Goal: Task Accomplishment & Management: Manage account settings

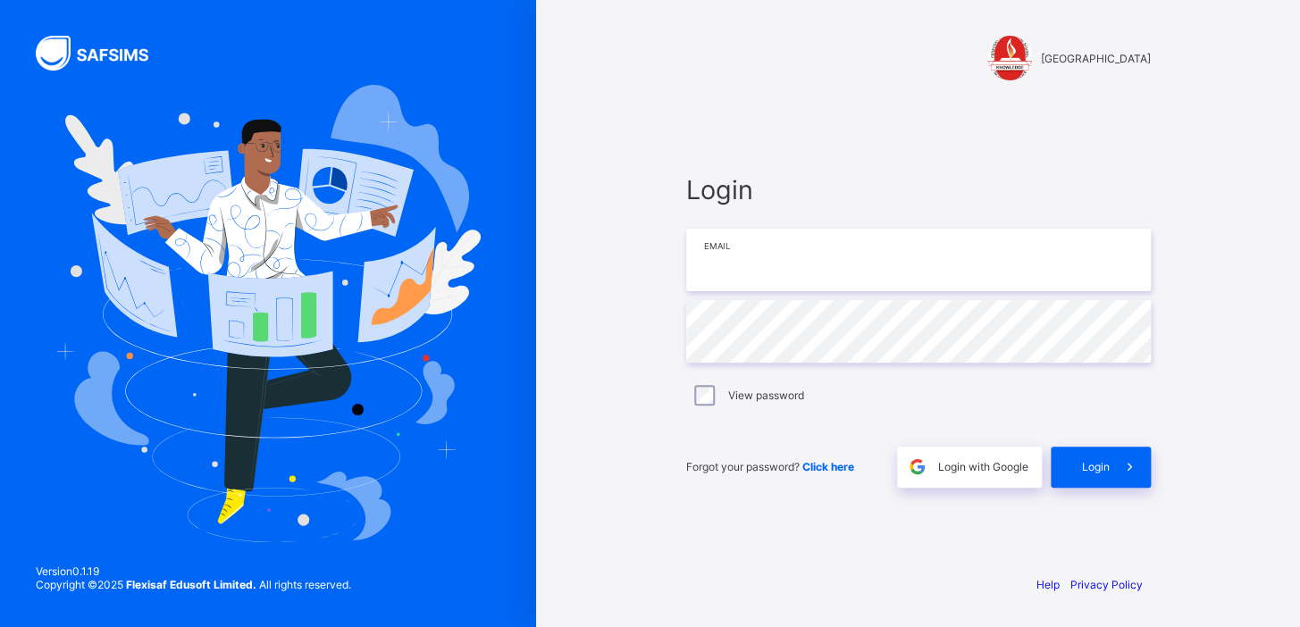
drag, startPoint x: 802, startPoint y: 250, endPoint x: 794, endPoint y: 263, distance: 14.4
click at [802, 250] on input "email" at bounding box center [918, 260] width 465 height 63
type input "**********"
click at [960, 465] on span "Login with Google" at bounding box center [983, 466] width 90 height 13
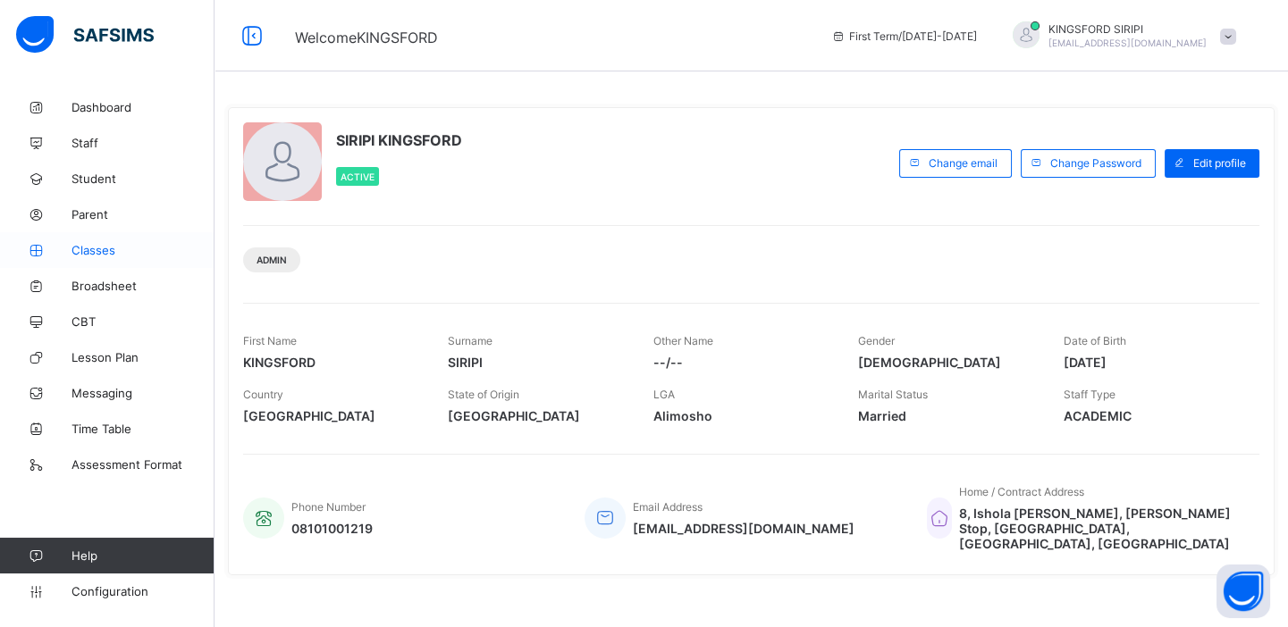
click at [97, 248] on span "Classes" at bounding box center [142, 250] width 143 height 14
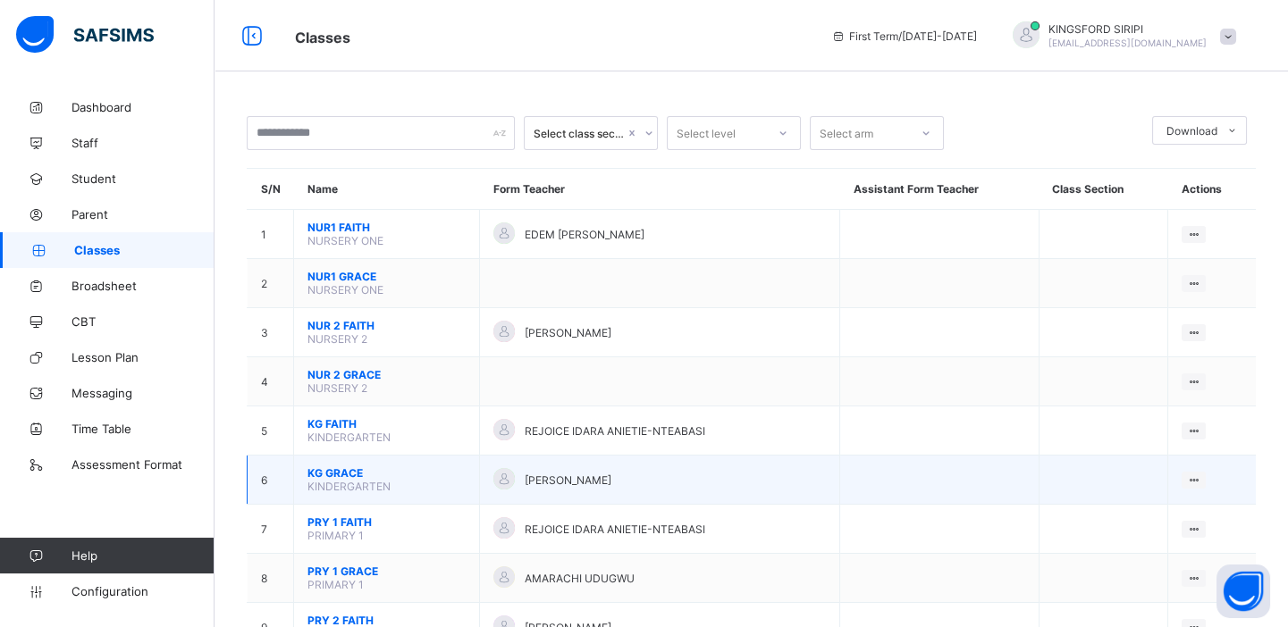
click at [339, 466] on span "KG GRACE" at bounding box center [386, 472] width 158 height 13
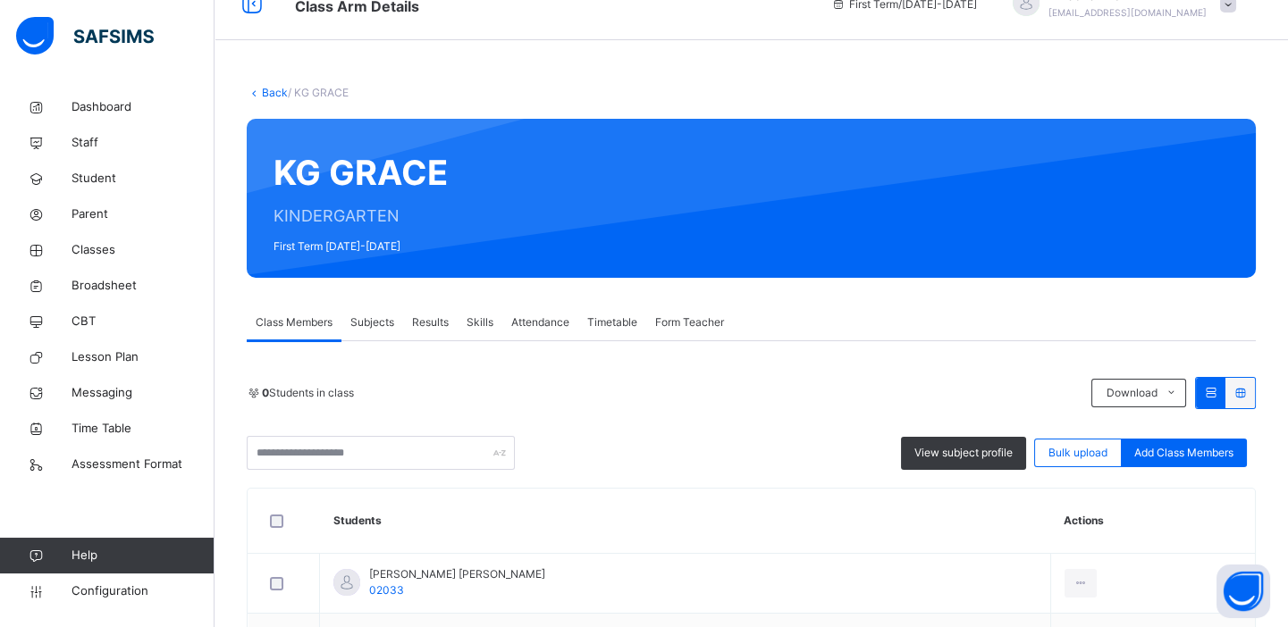
scroll to position [29, 0]
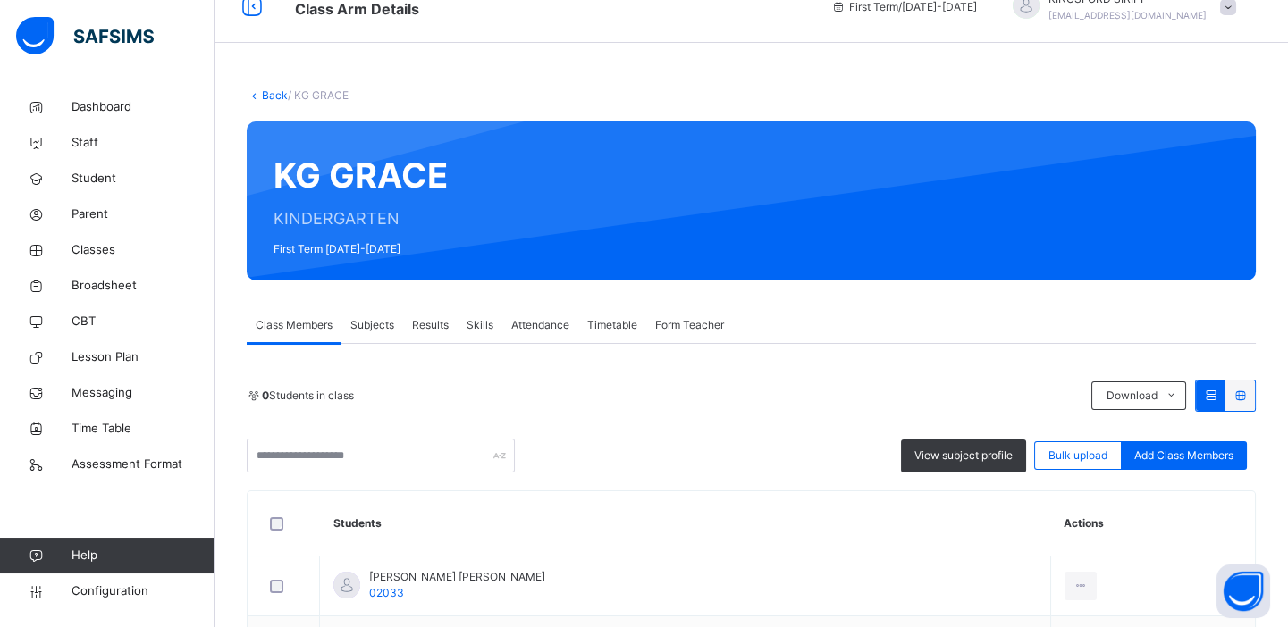
click at [274, 97] on link "Back" at bounding box center [275, 94] width 26 height 13
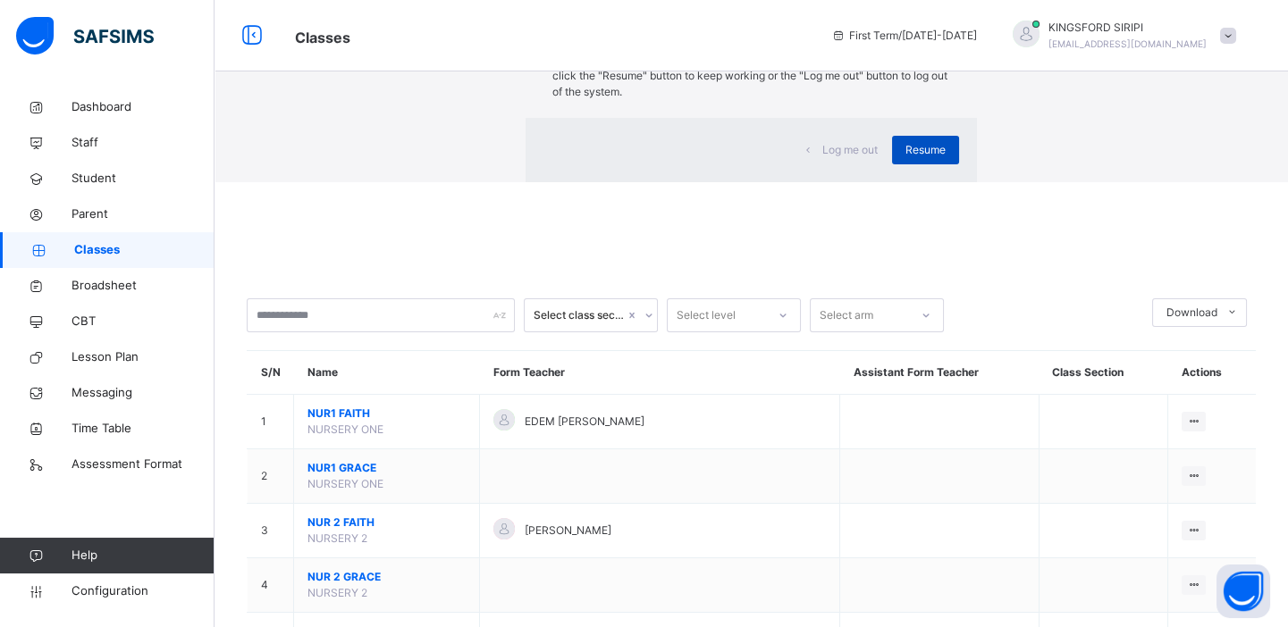
click at [905, 158] on span "Resume" at bounding box center [925, 150] width 40 height 16
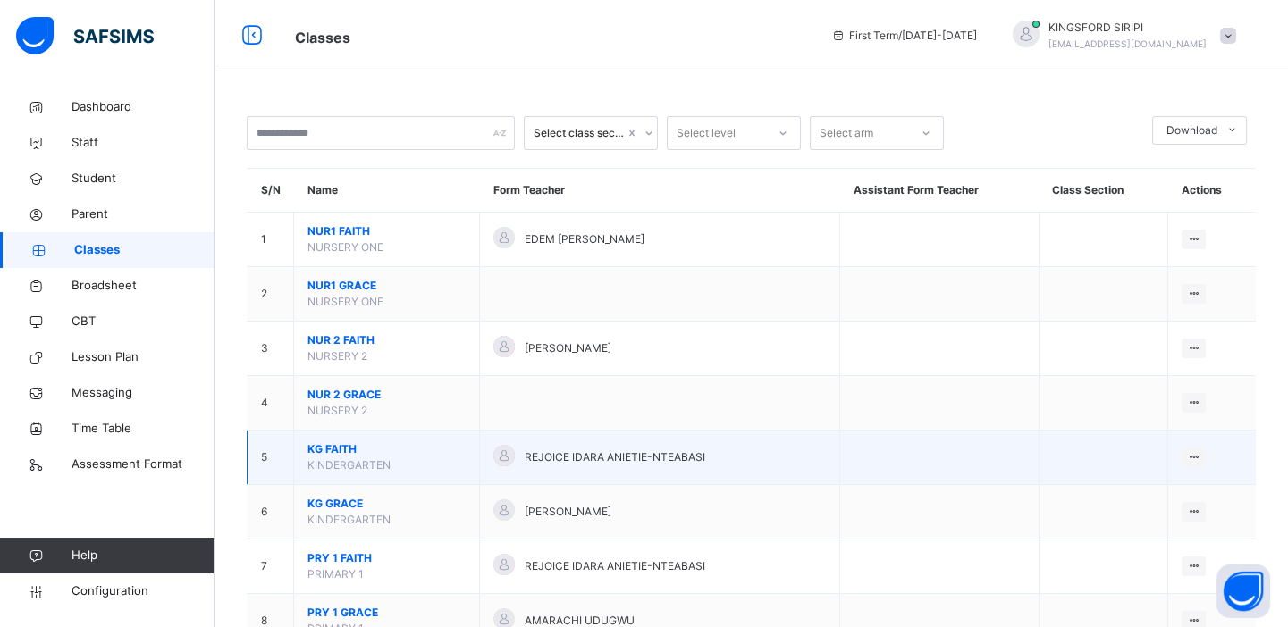
click at [330, 452] on span "KG FAITH" at bounding box center [386, 449] width 158 height 16
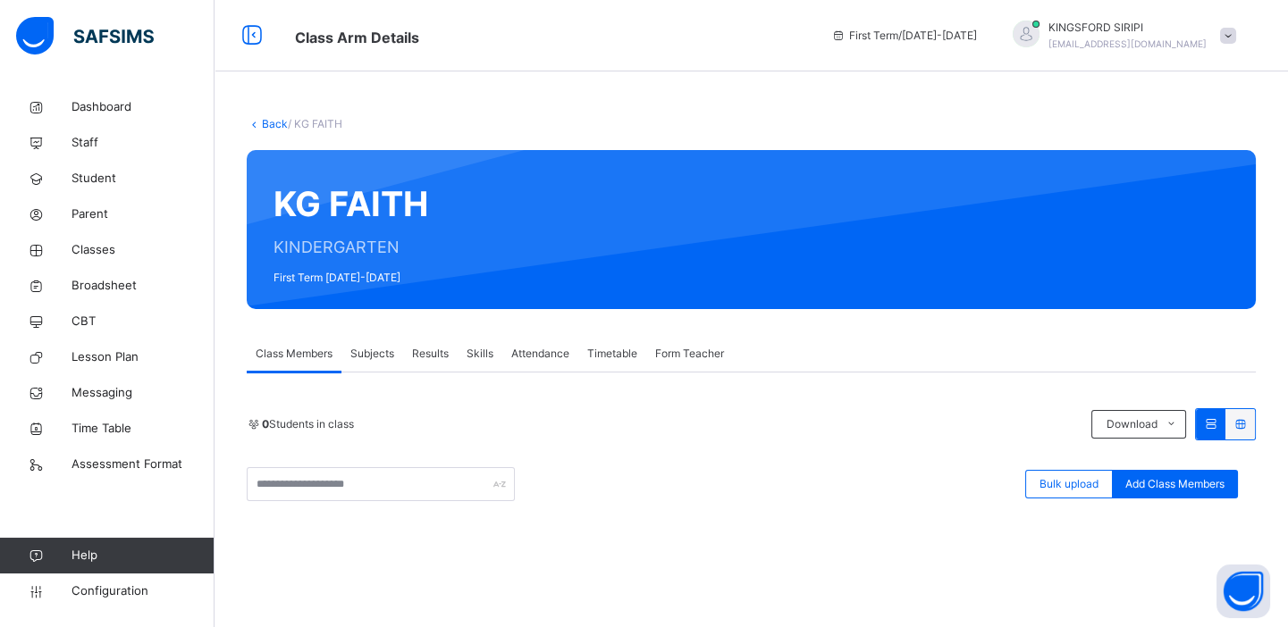
click at [274, 125] on link "Back" at bounding box center [275, 123] width 26 height 13
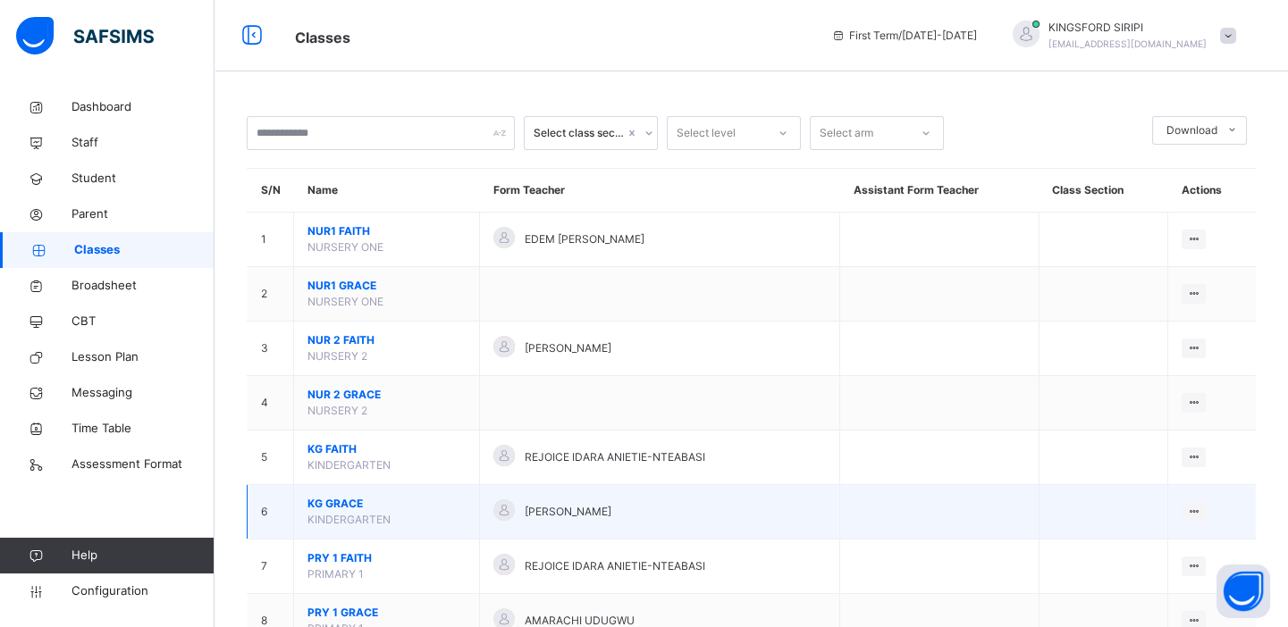
click at [335, 504] on span "KG GRACE" at bounding box center [386, 504] width 158 height 16
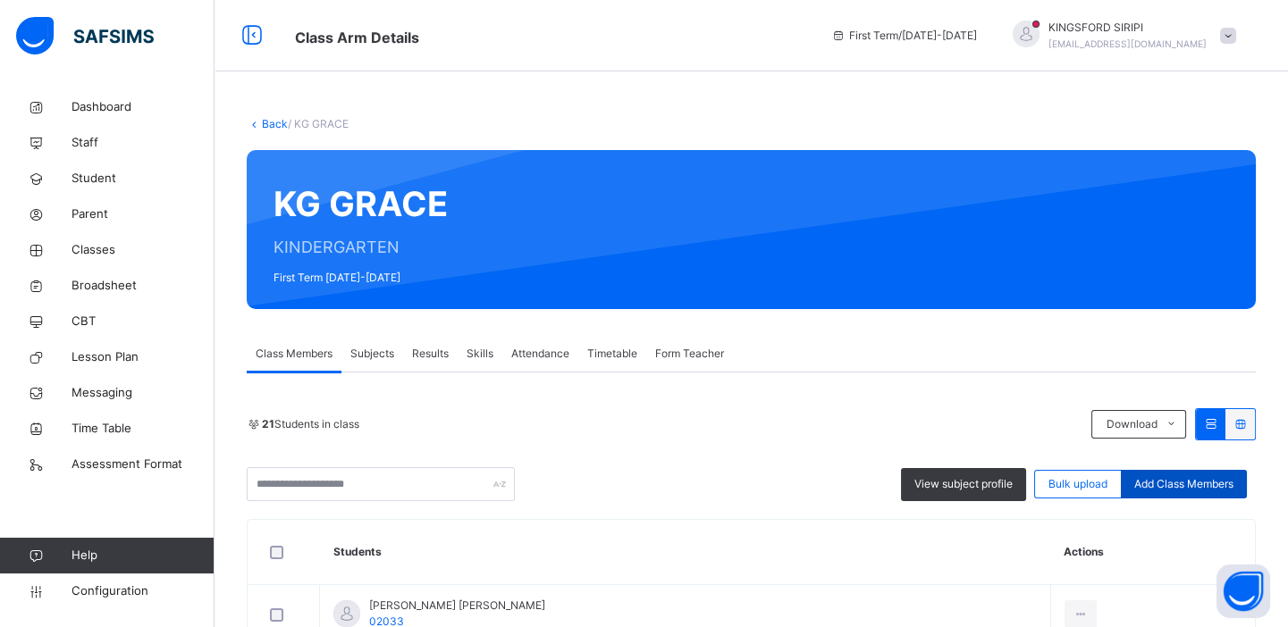
click at [1188, 474] on div "Add Class Members" at bounding box center [1184, 484] width 126 height 29
type input "**********"
click at [273, 120] on link "Back" at bounding box center [275, 123] width 26 height 13
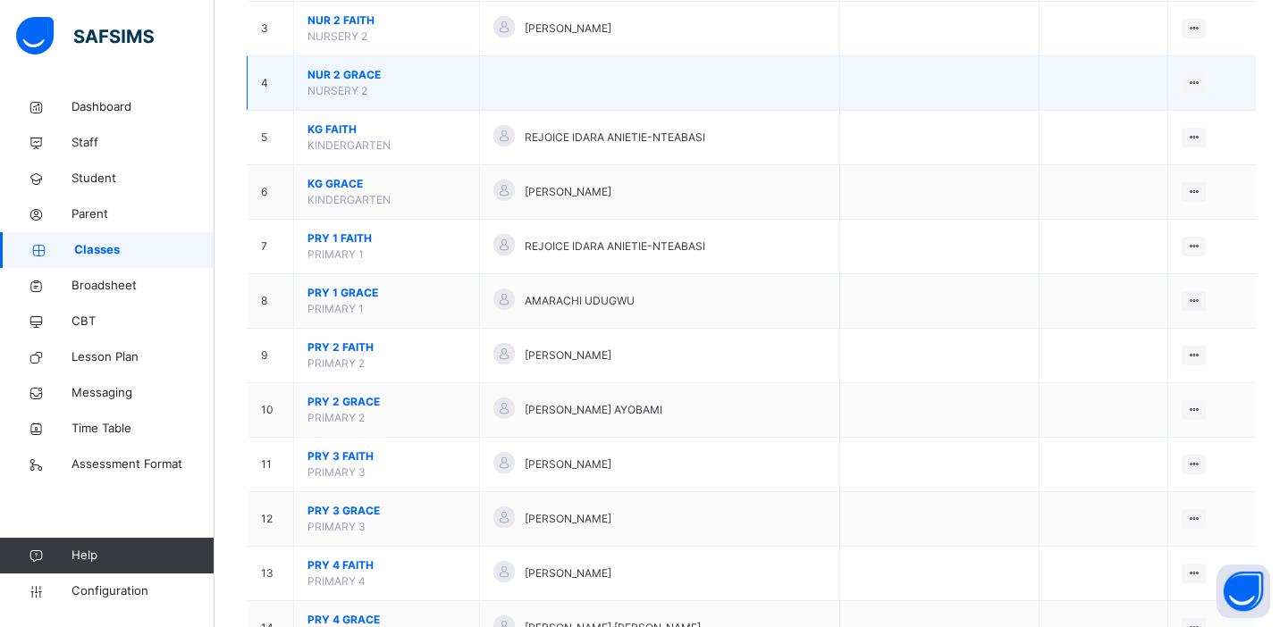
scroll to position [324, 0]
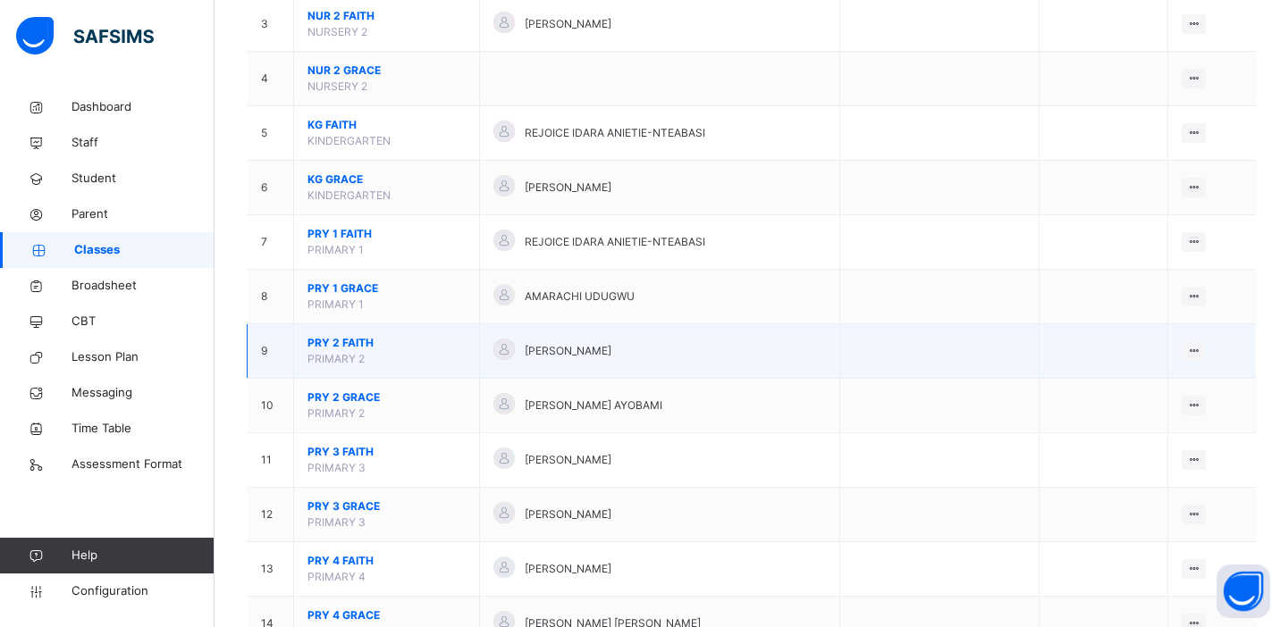
click at [347, 341] on span "PRY 2 FAITH" at bounding box center [386, 343] width 158 height 16
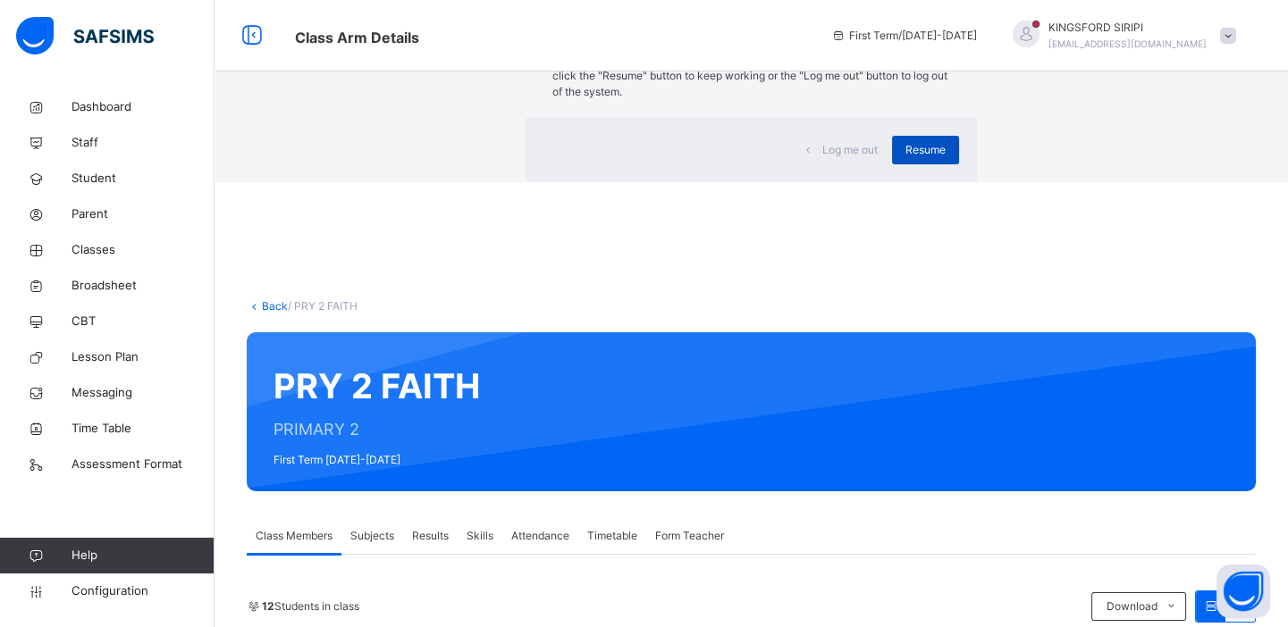
click at [905, 158] on span "Resume" at bounding box center [925, 150] width 40 height 16
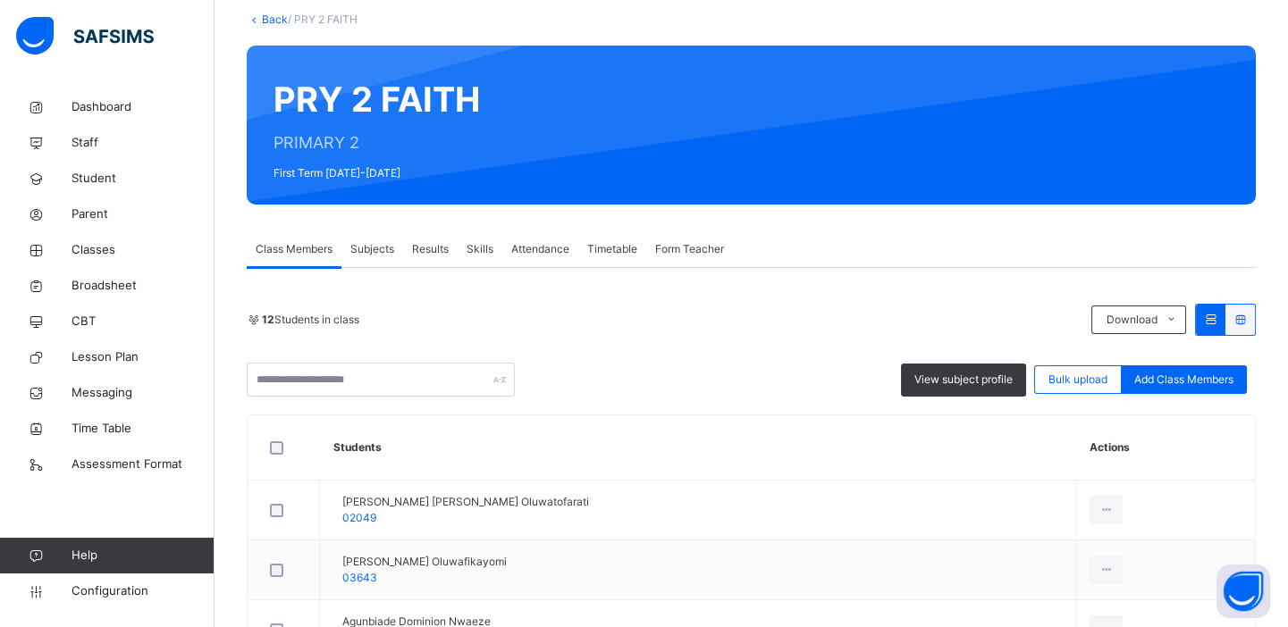
scroll to position [274, 0]
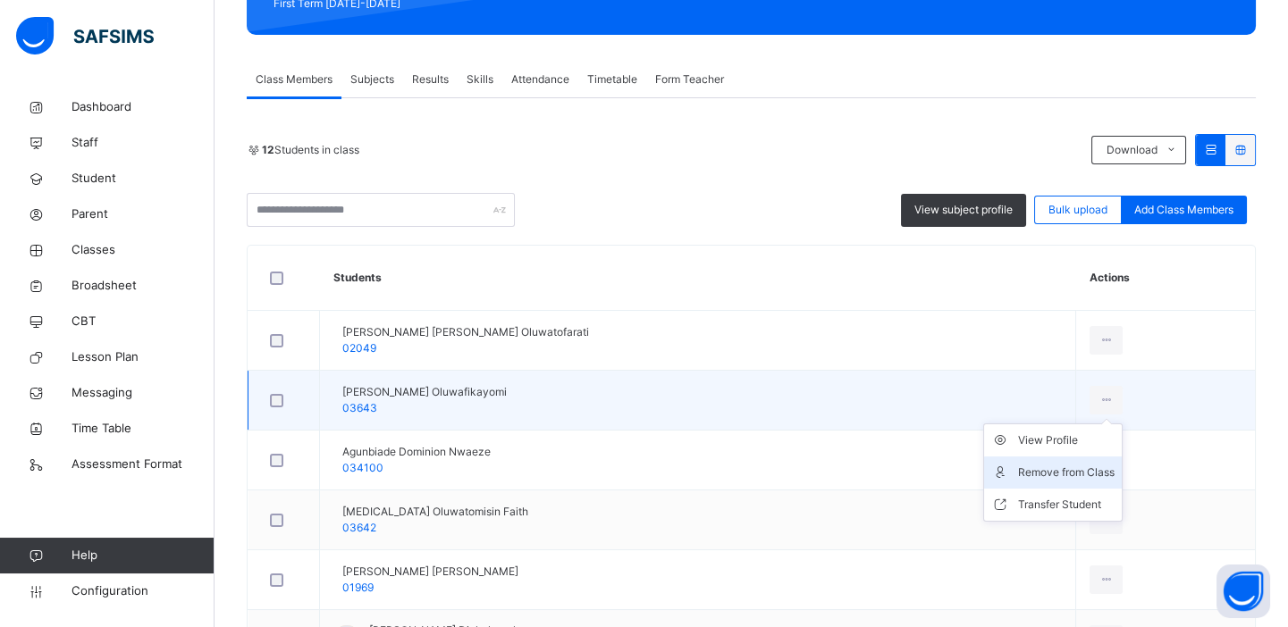
click at [1053, 472] on div "Remove from Class" at bounding box center [1066, 473] width 97 height 18
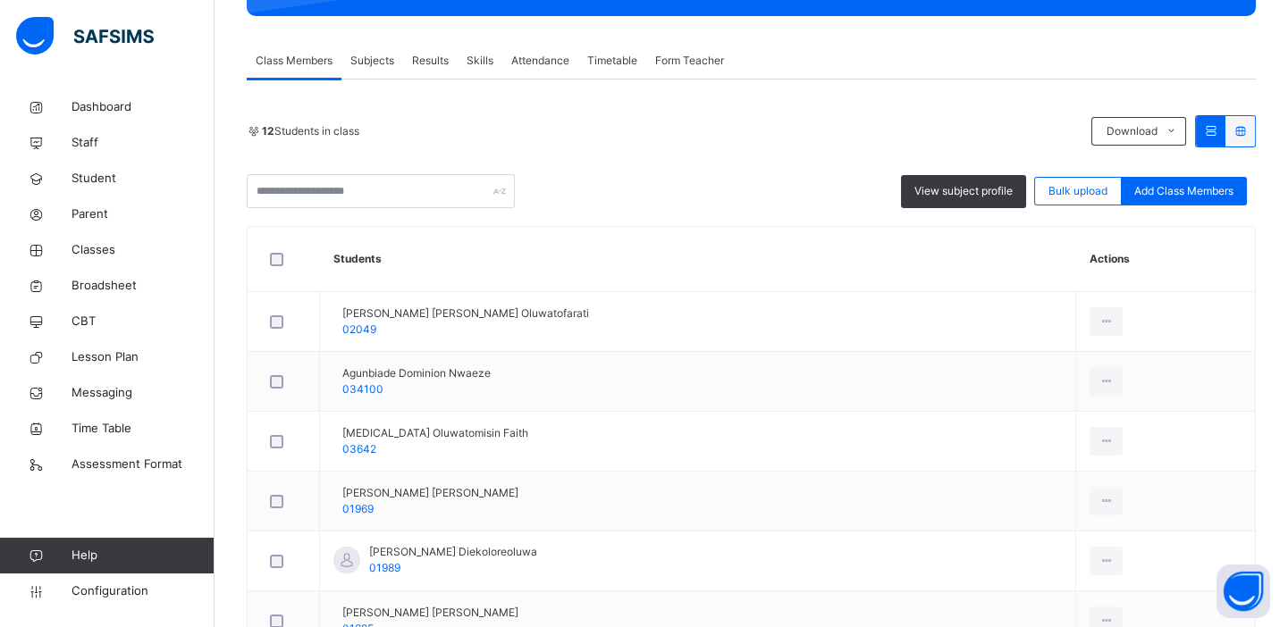
scroll to position [296, 0]
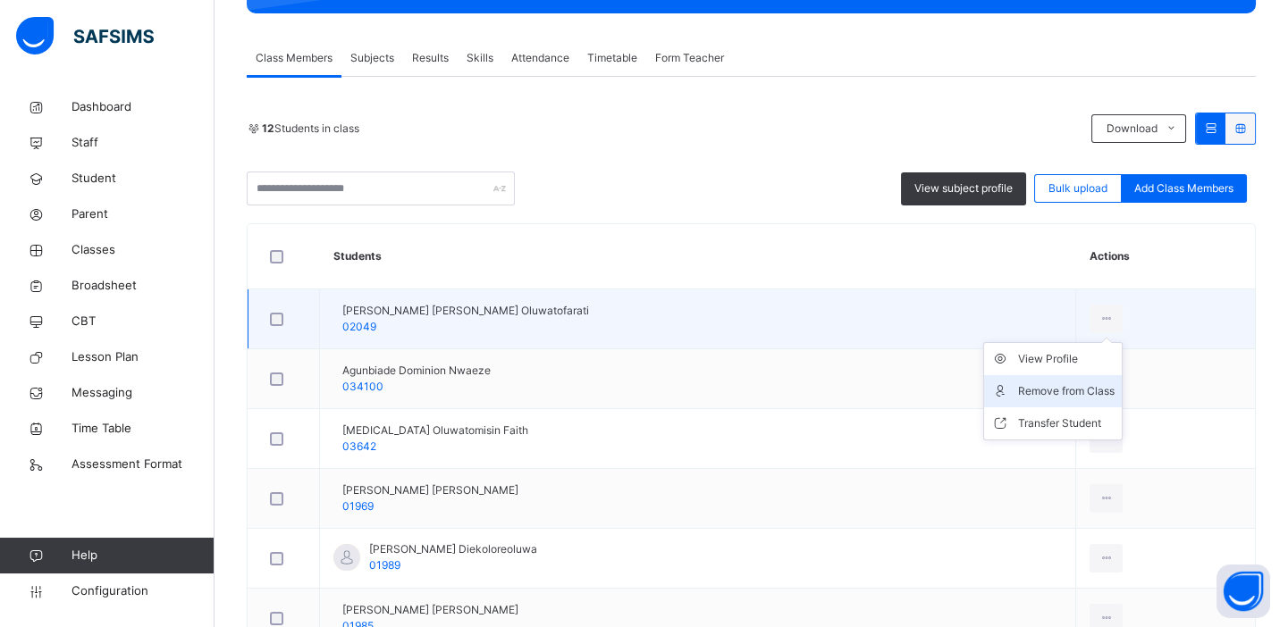
click at [1040, 388] on div "Remove from Class" at bounding box center [1066, 391] width 97 height 18
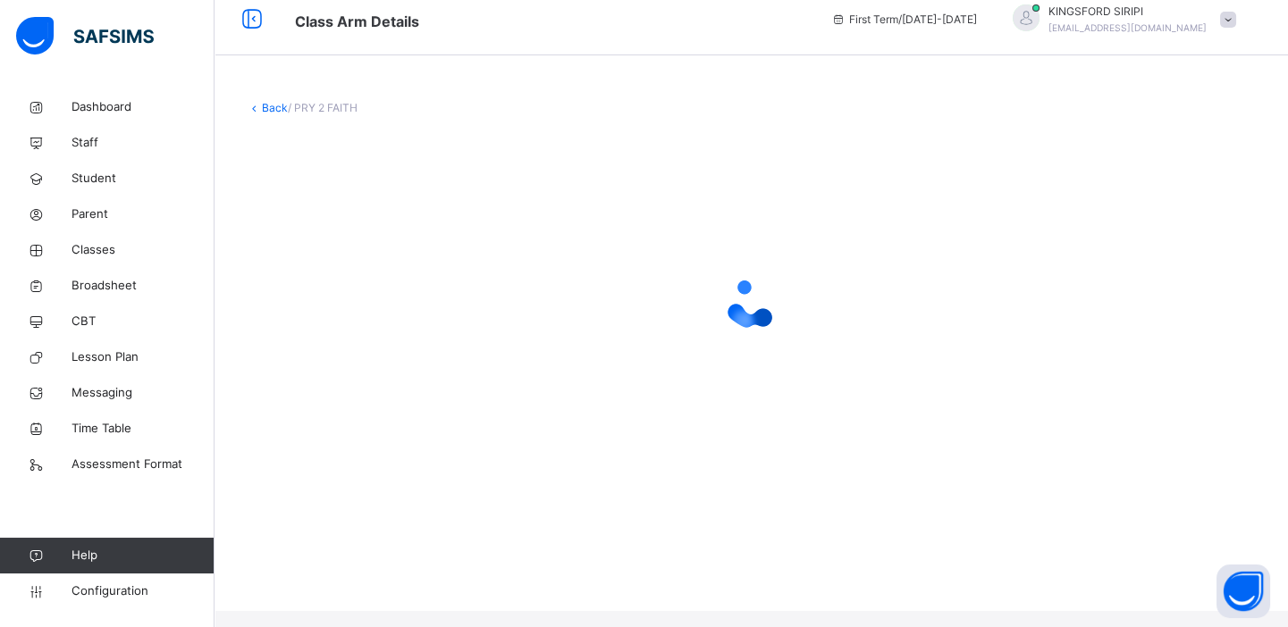
scroll to position [0, 0]
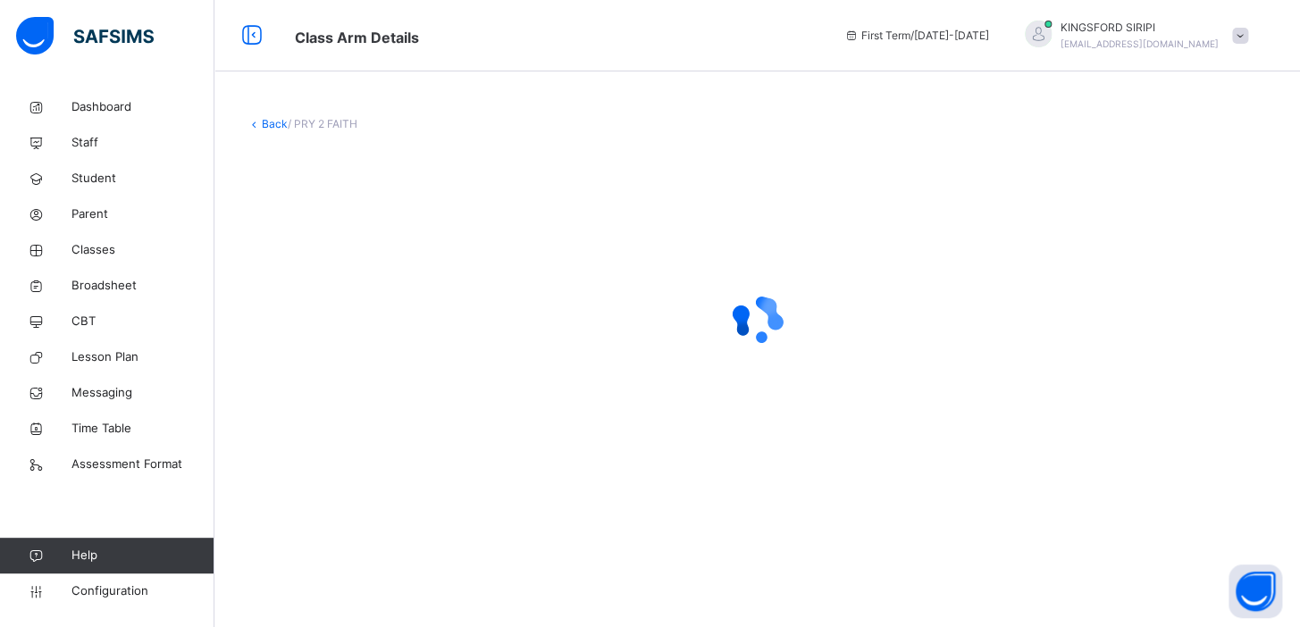
drag, startPoint x: 758, startPoint y: 369, endPoint x: 612, endPoint y: 287, distance: 167.3
click at [612, 287] on div at bounding box center [757, 320] width 1021 height 340
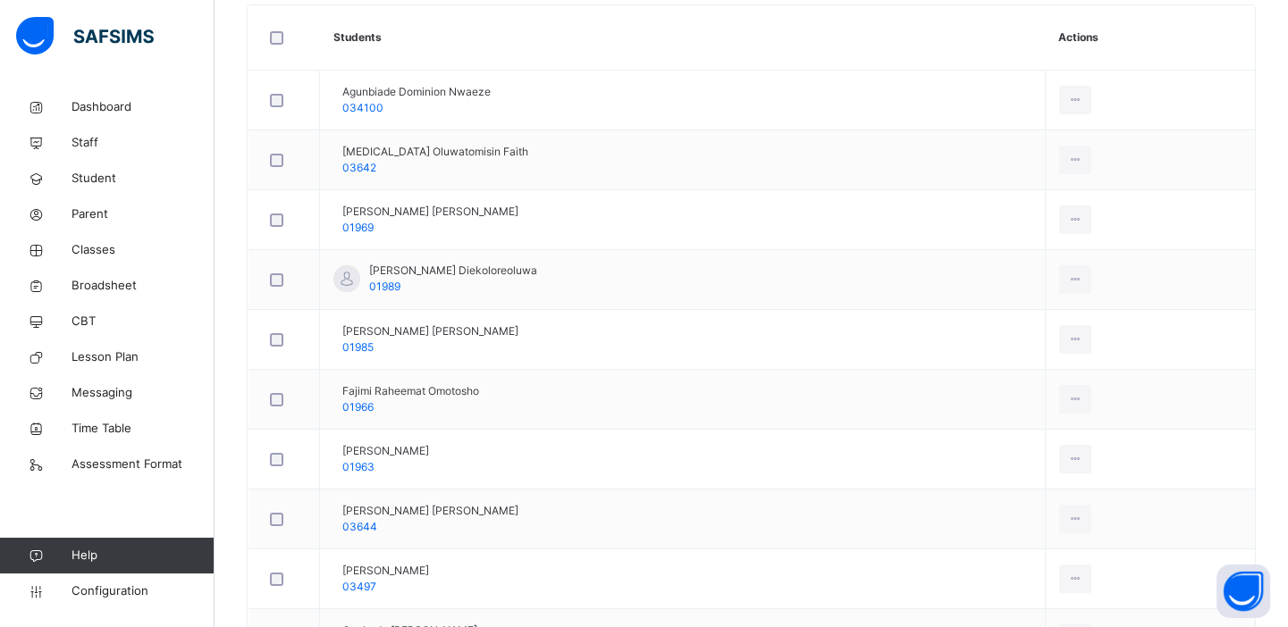
scroll to position [532, 0]
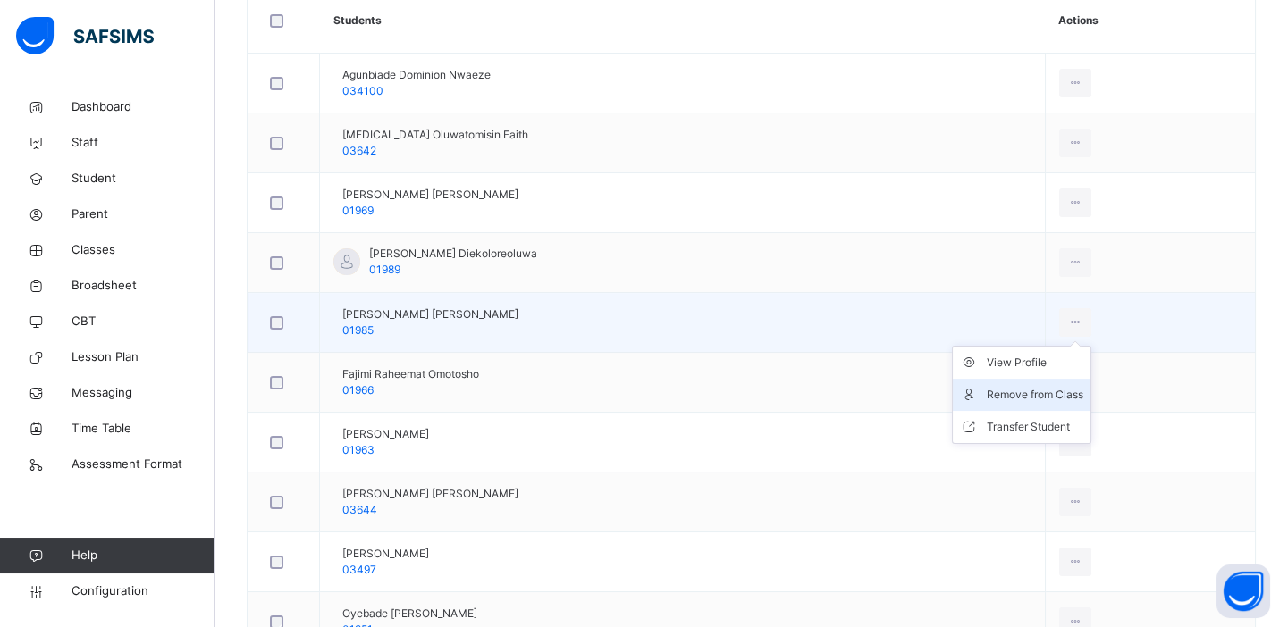
click at [1054, 392] on div "Remove from Class" at bounding box center [1035, 395] width 97 height 18
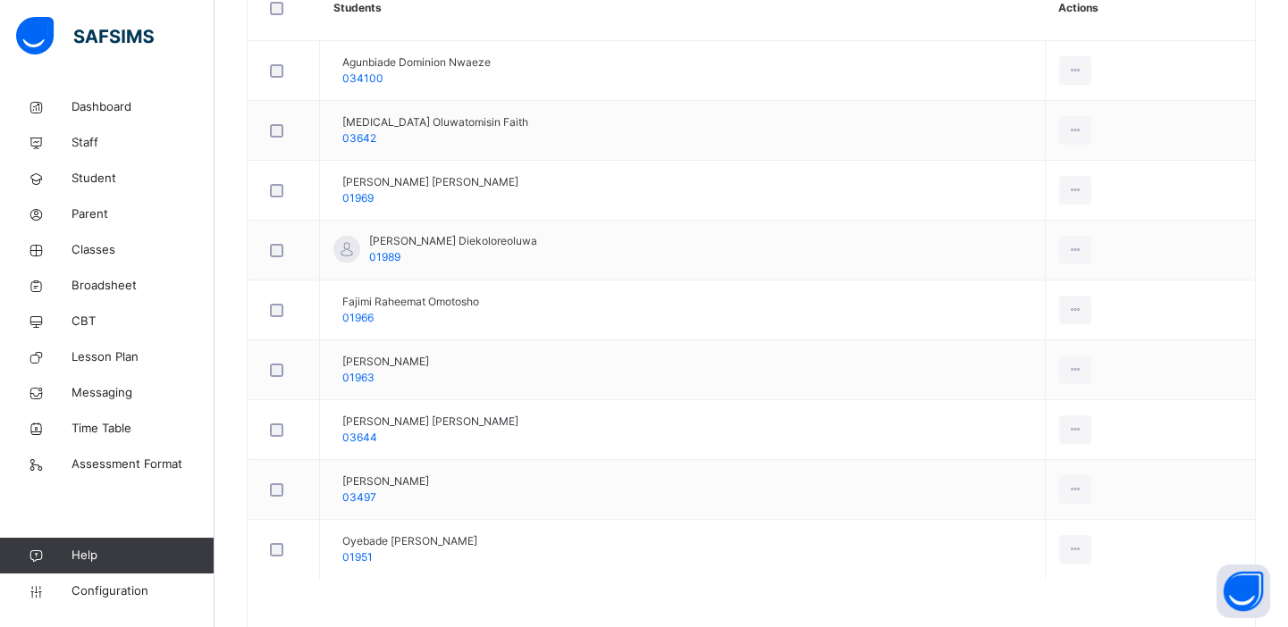
scroll to position [549, 0]
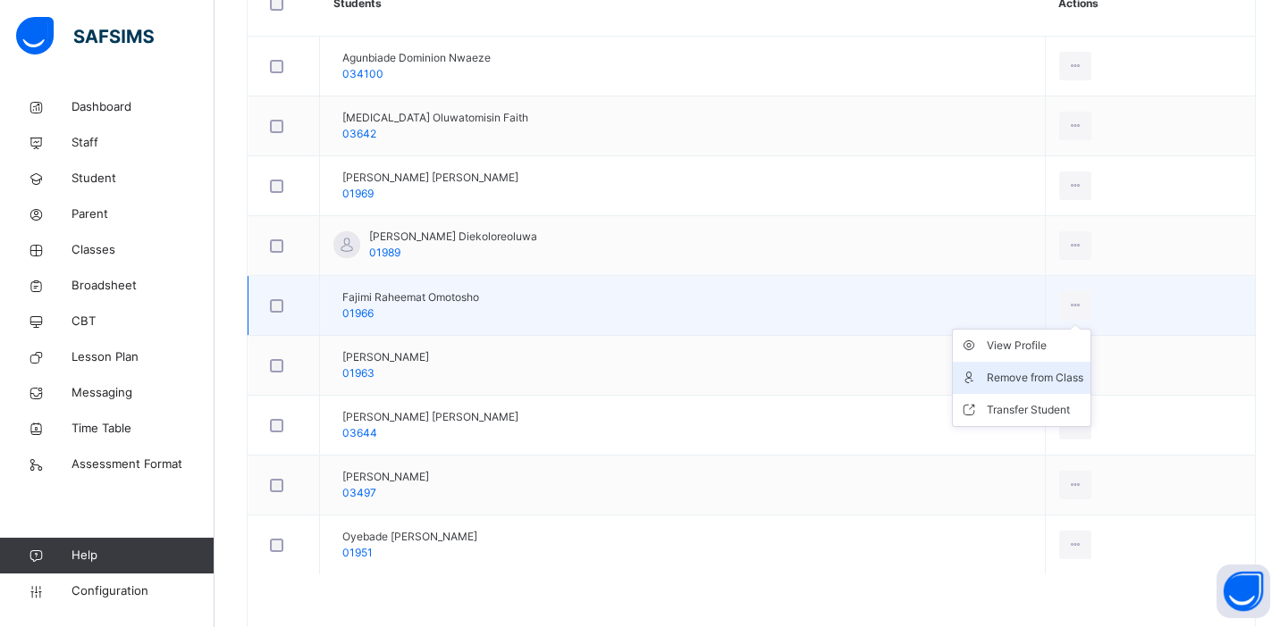
click at [1021, 382] on div "Remove from Class" at bounding box center [1035, 378] width 97 height 18
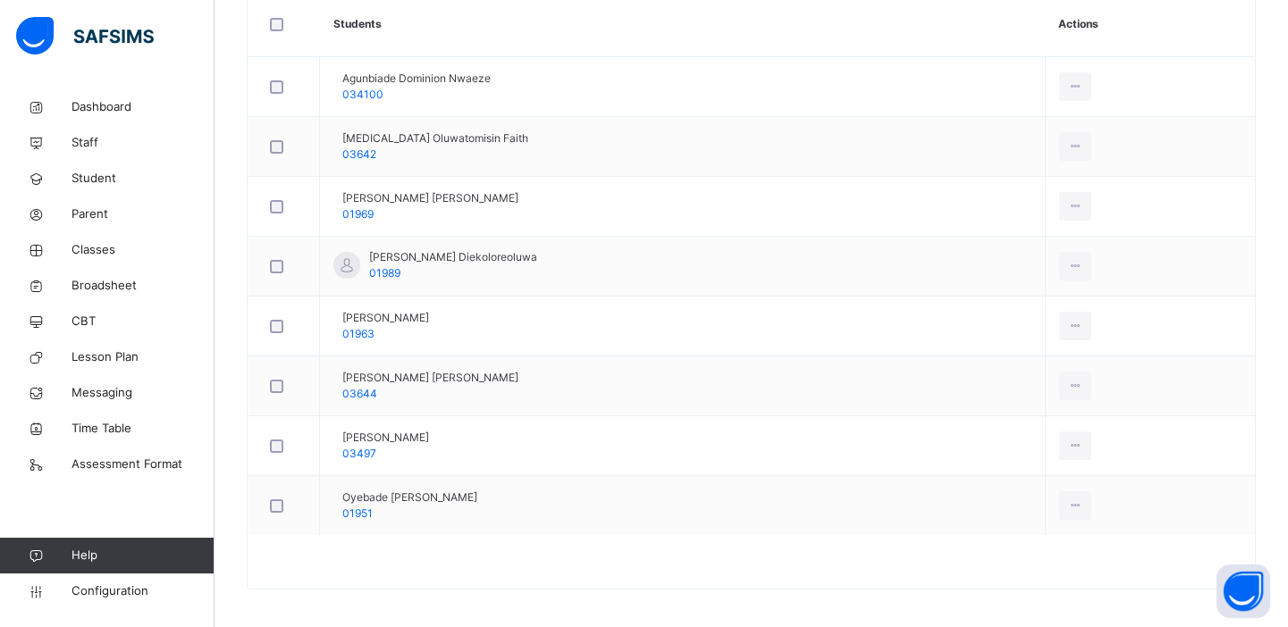
scroll to position [533, 0]
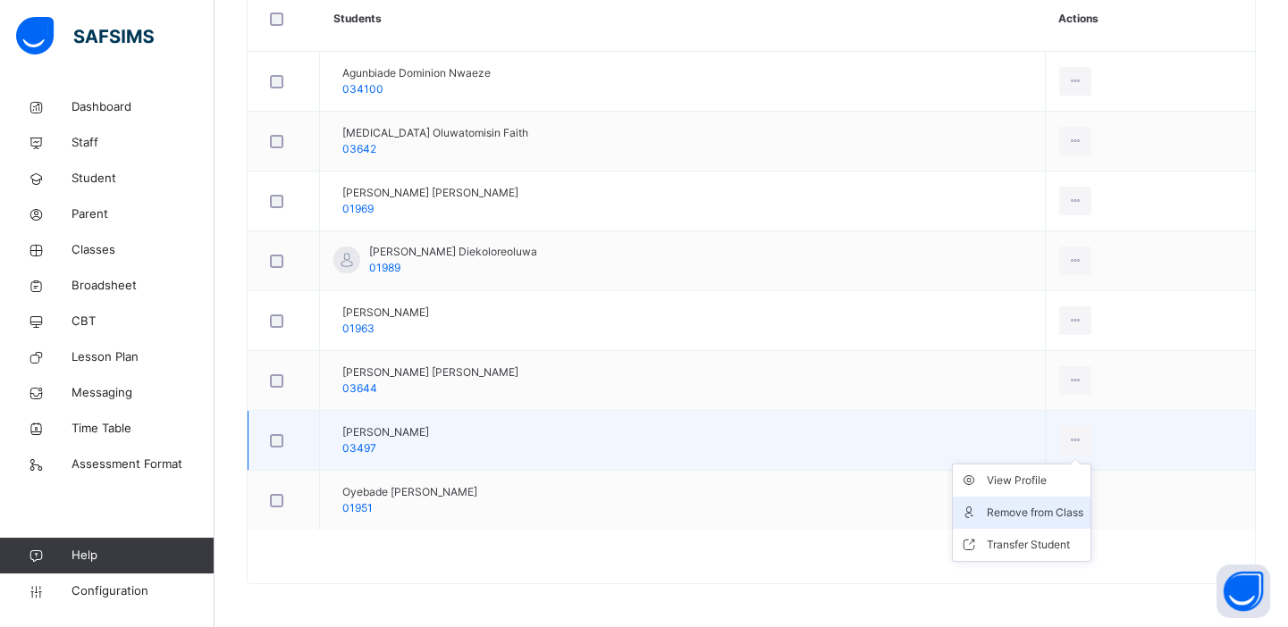
click at [1037, 510] on div "Remove from Class" at bounding box center [1035, 513] width 97 height 18
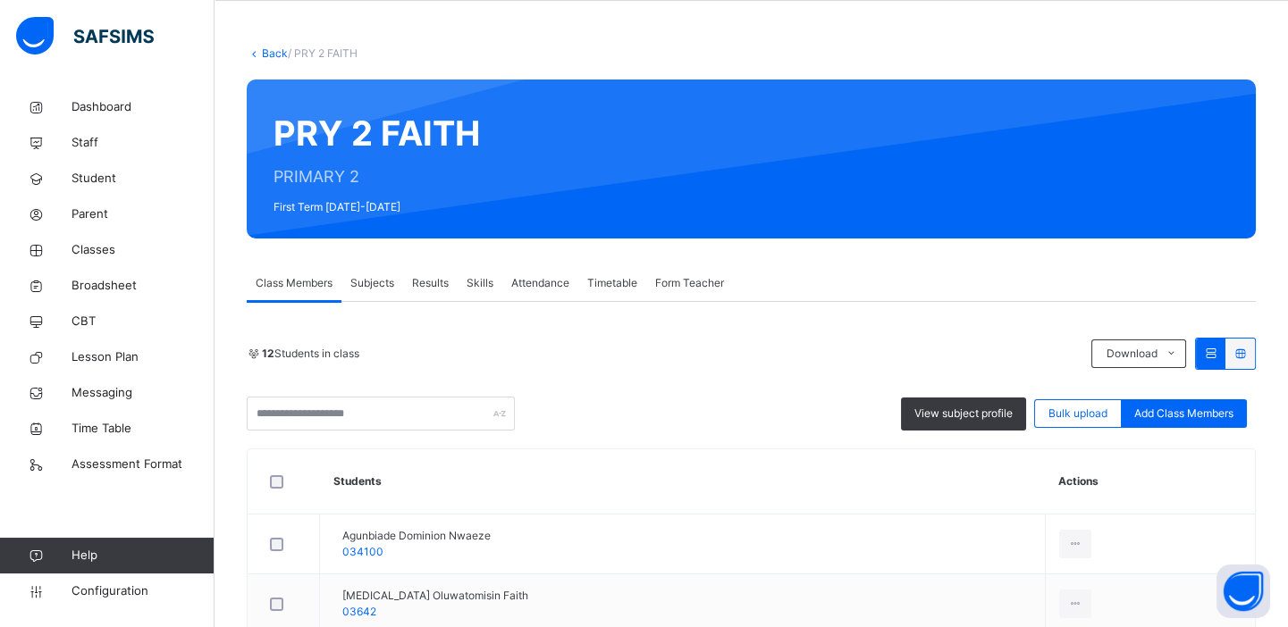
scroll to position [45, 0]
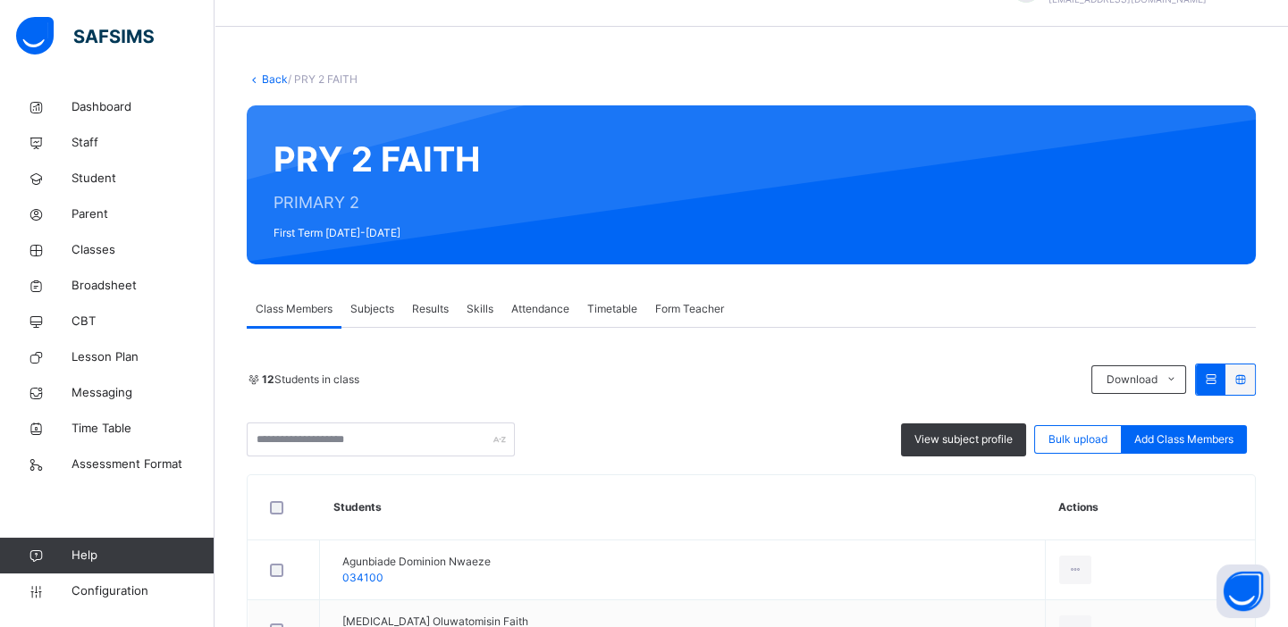
click at [268, 80] on link "Back" at bounding box center [275, 78] width 26 height 13
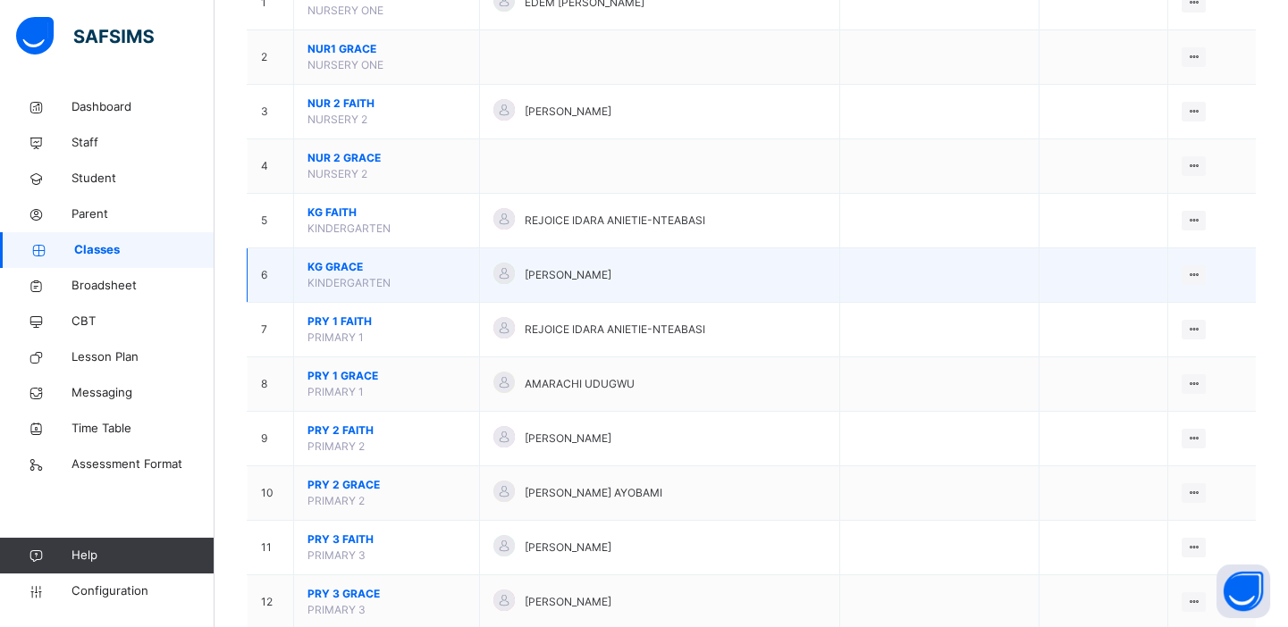
scroll to position [292, 0]
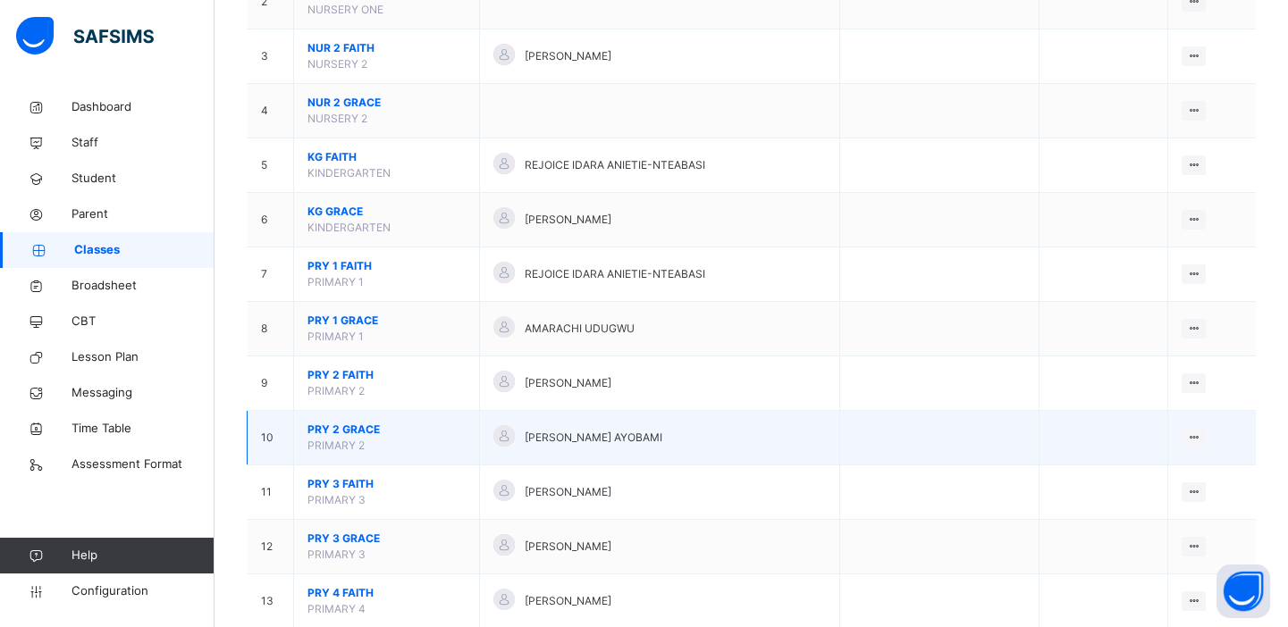
click at [337, 423] on span "PRY 2 GRACE" at bounding box center [386, 430] width 158 height 16
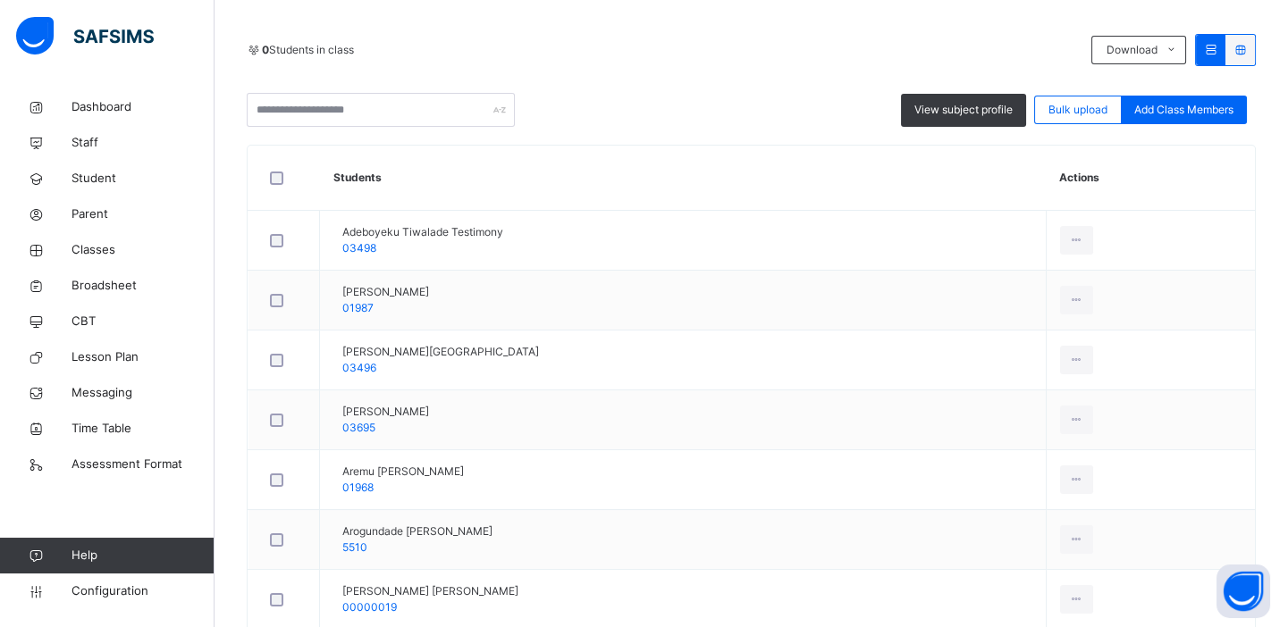
scroll to position [373, 0]
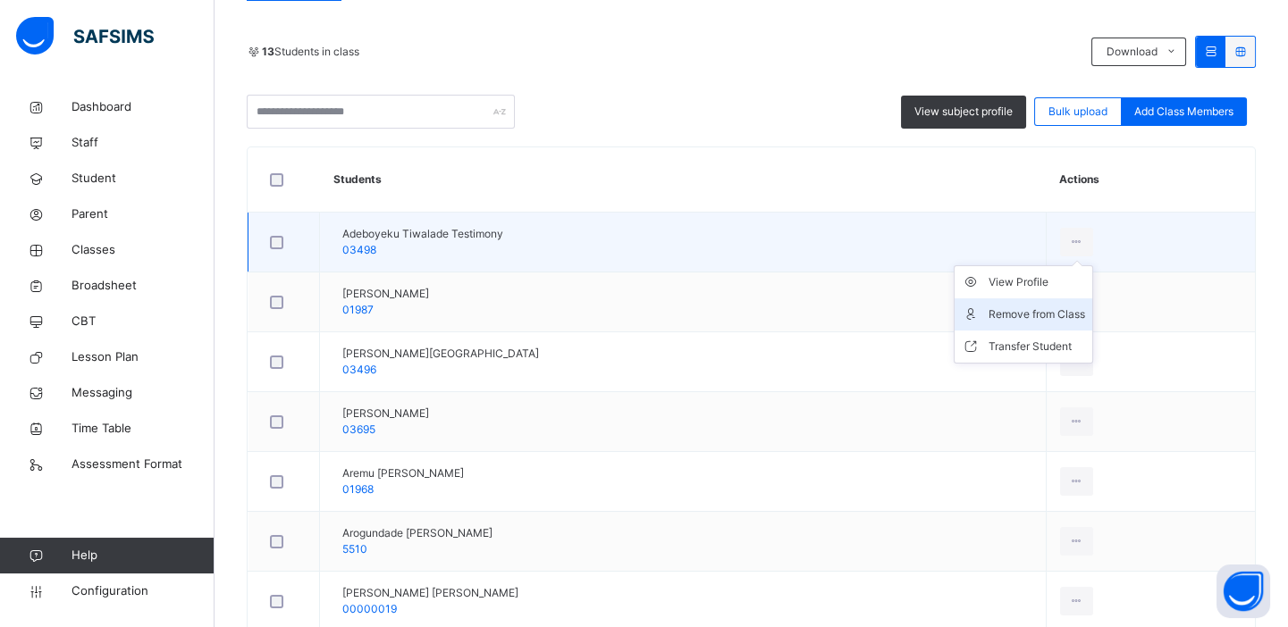
click at [1033, 314] on div "Remove from Class" at bounding box center [1036, 315] width 97 height 18
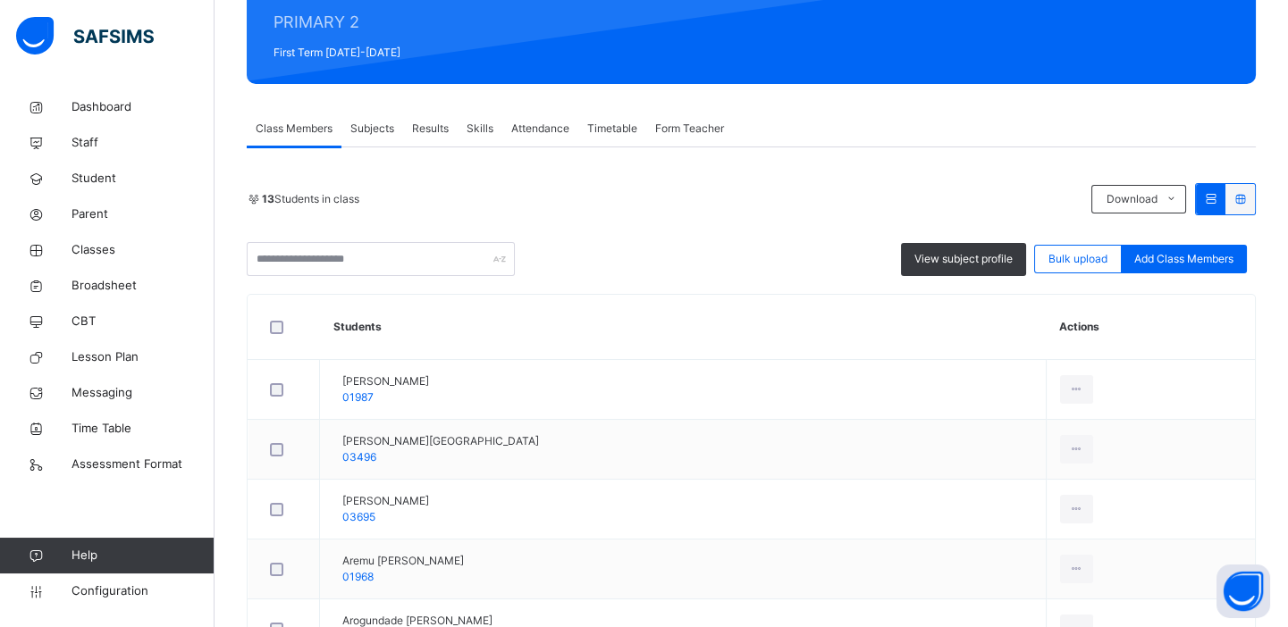
scroll to position [227, 0]
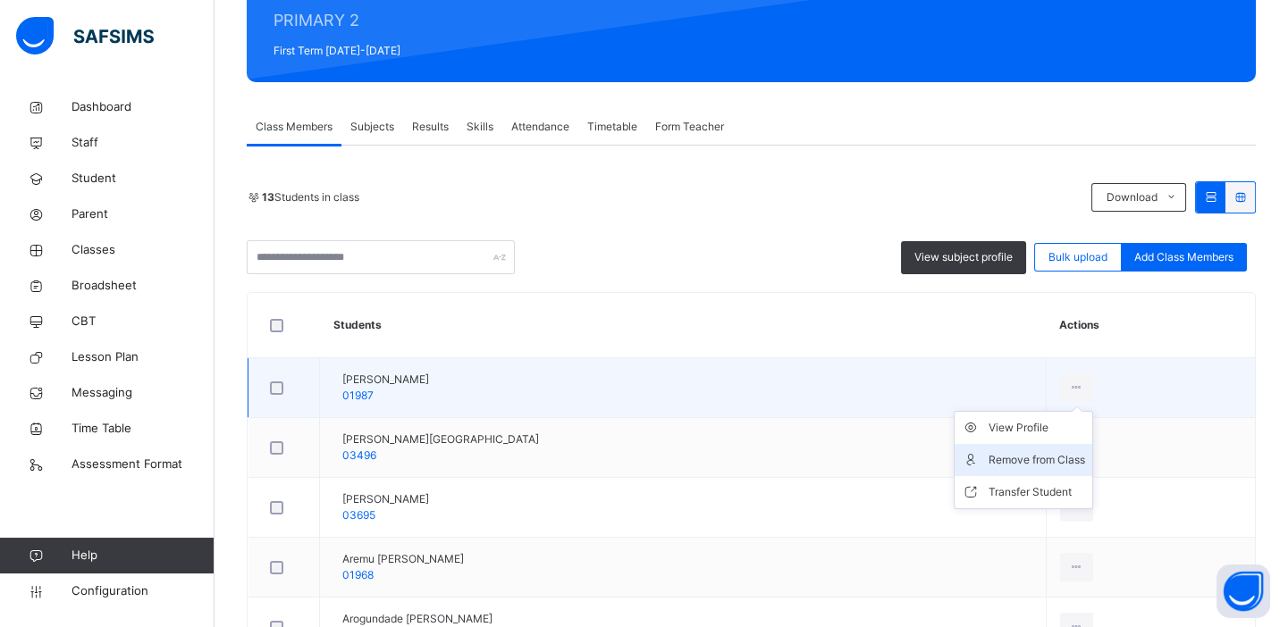
click at [1048, 460] on div "Remove from Class" at bounding box center [1036, 460] width 97 height 18
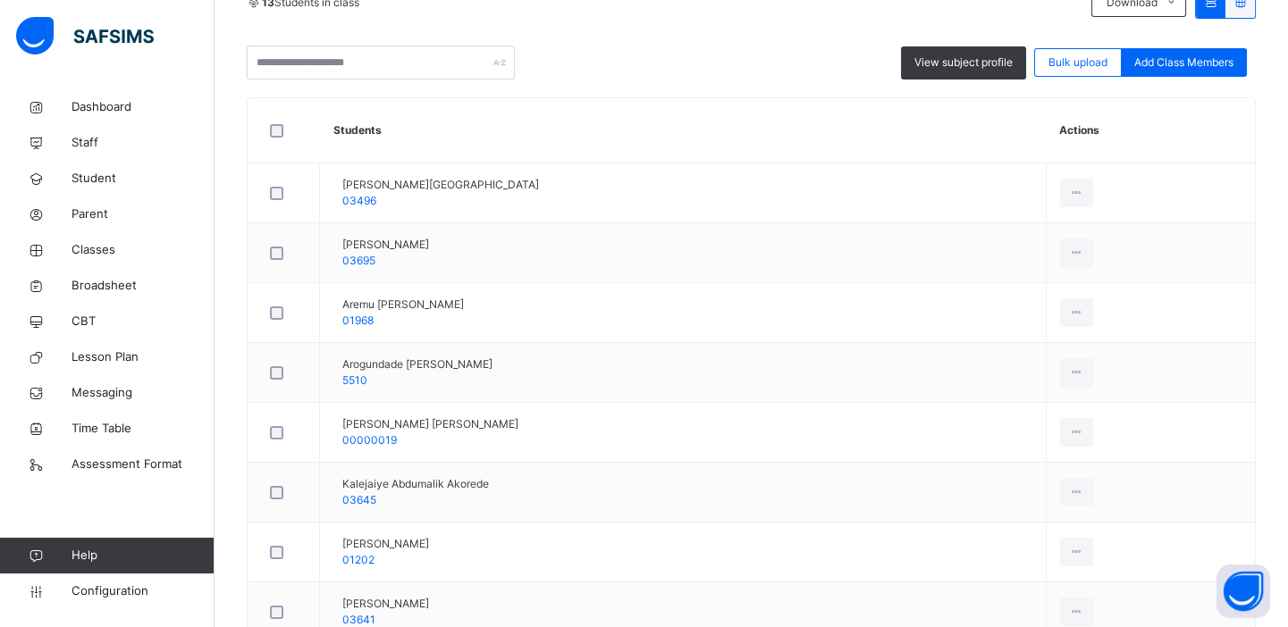
scroll to position [455, 0]
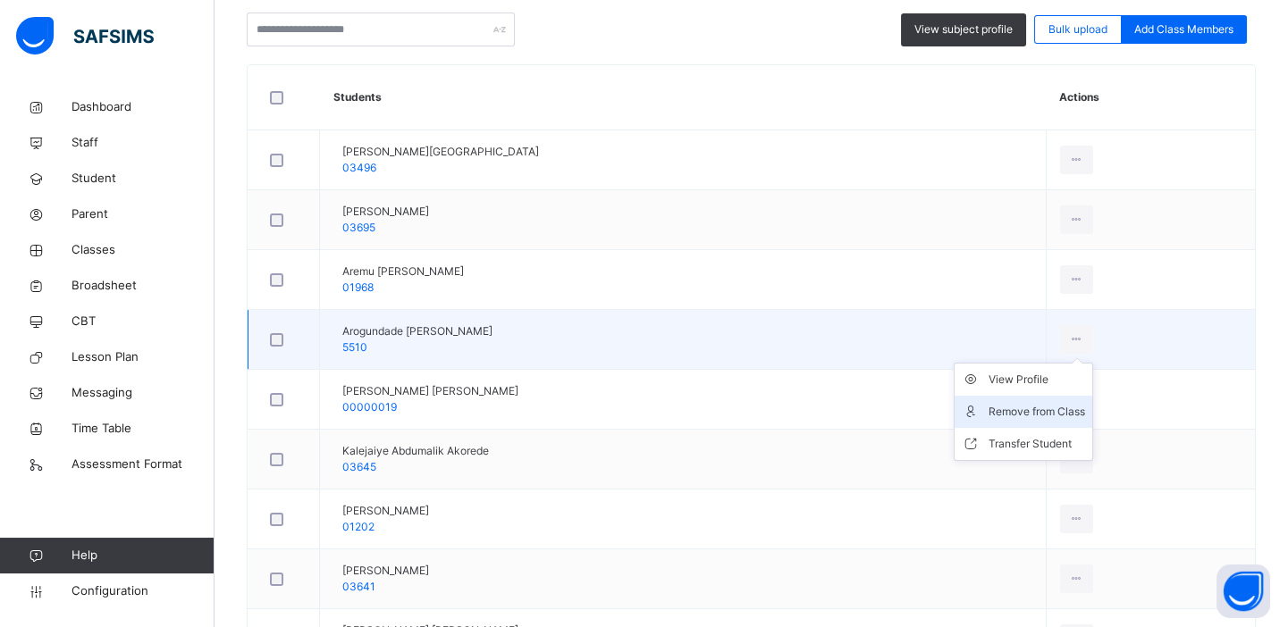
click at [1052, 410] on div "Remove from Class" at bounding box center [1036, 412] width 97 height 18
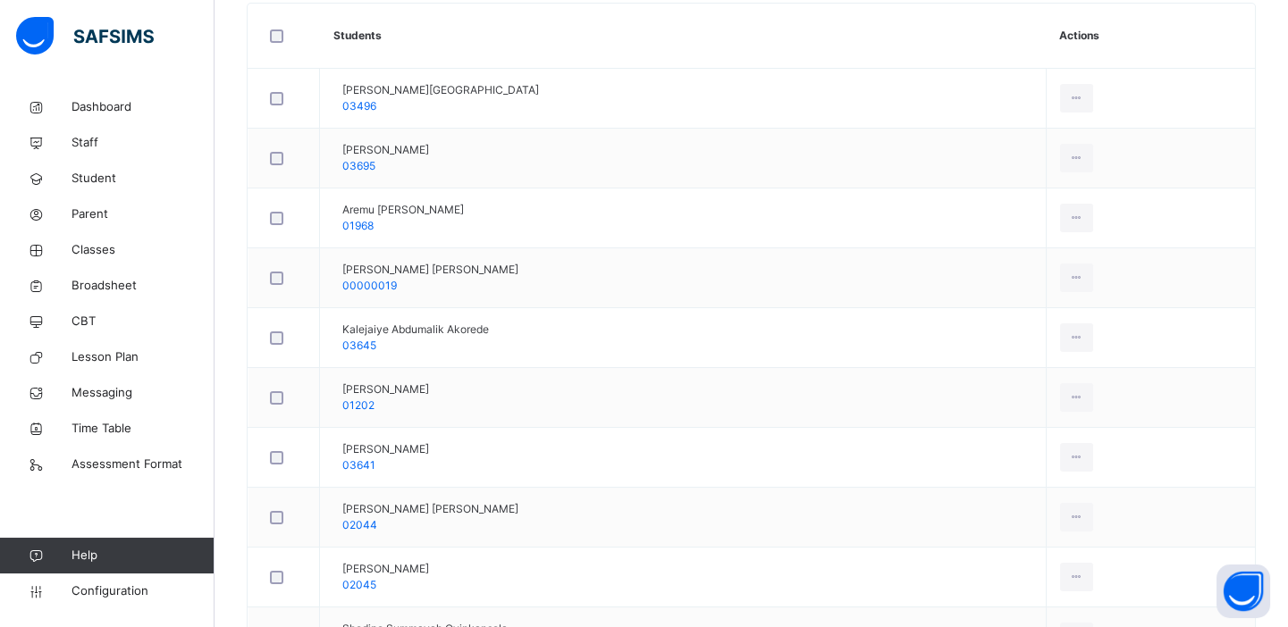
scroll to position [519, 0]
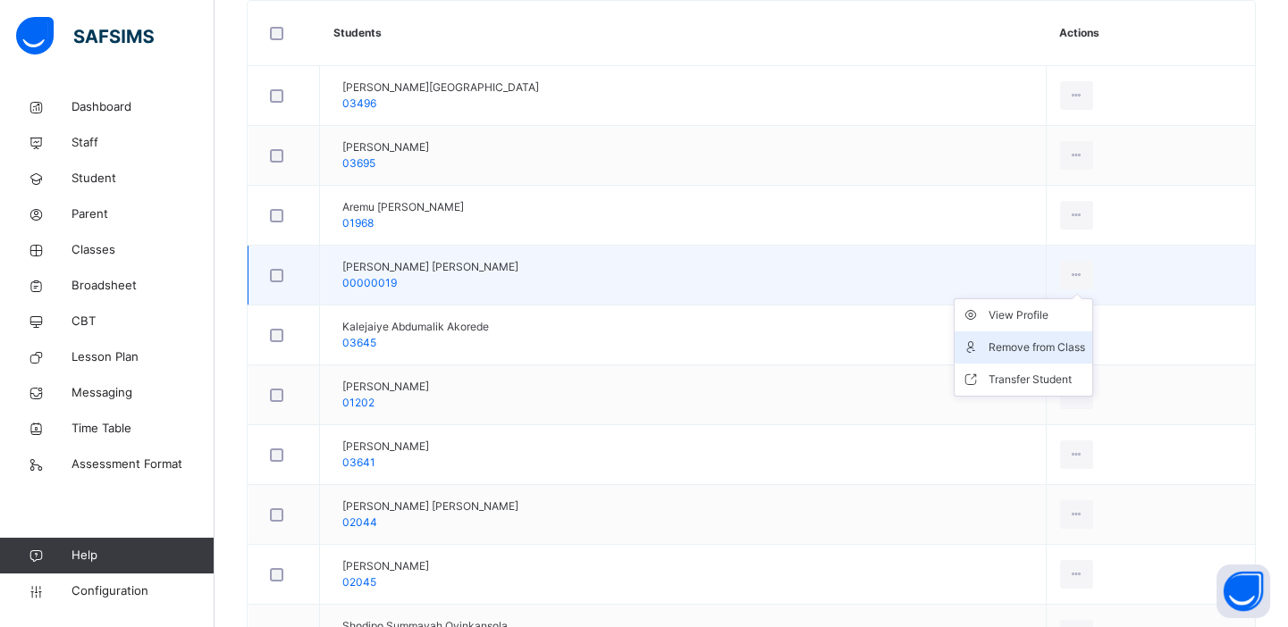
click at [1028, 345] on div "Remove from Class" at bounding box center [1036, 348] width 97 height 18
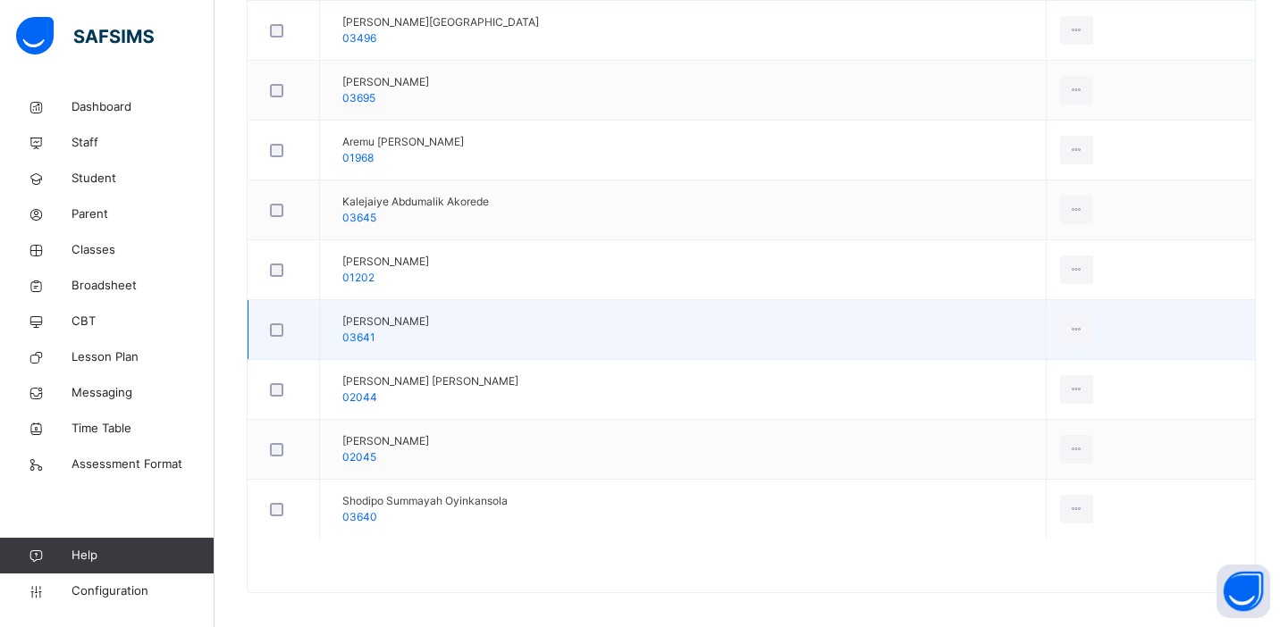
scroll to position [593, 0]
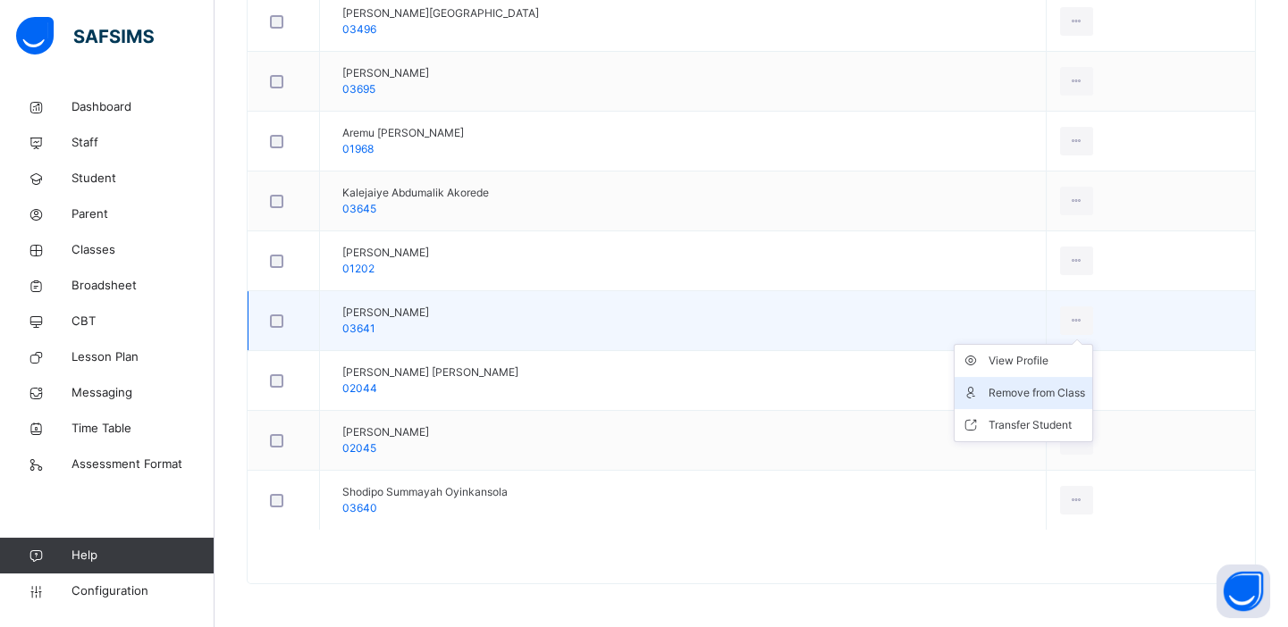
click at [1040, 391] on div "Remove from Class" at bounding box center [1036, 393] width 97 height 18
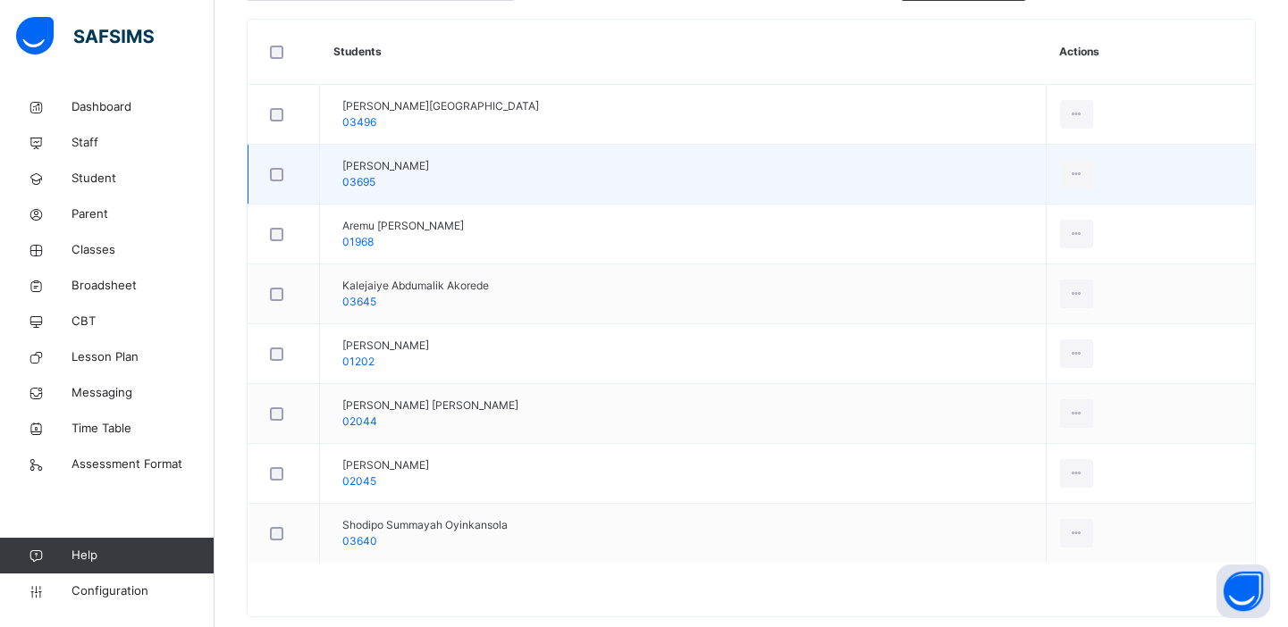
scroll to position [468, 0]
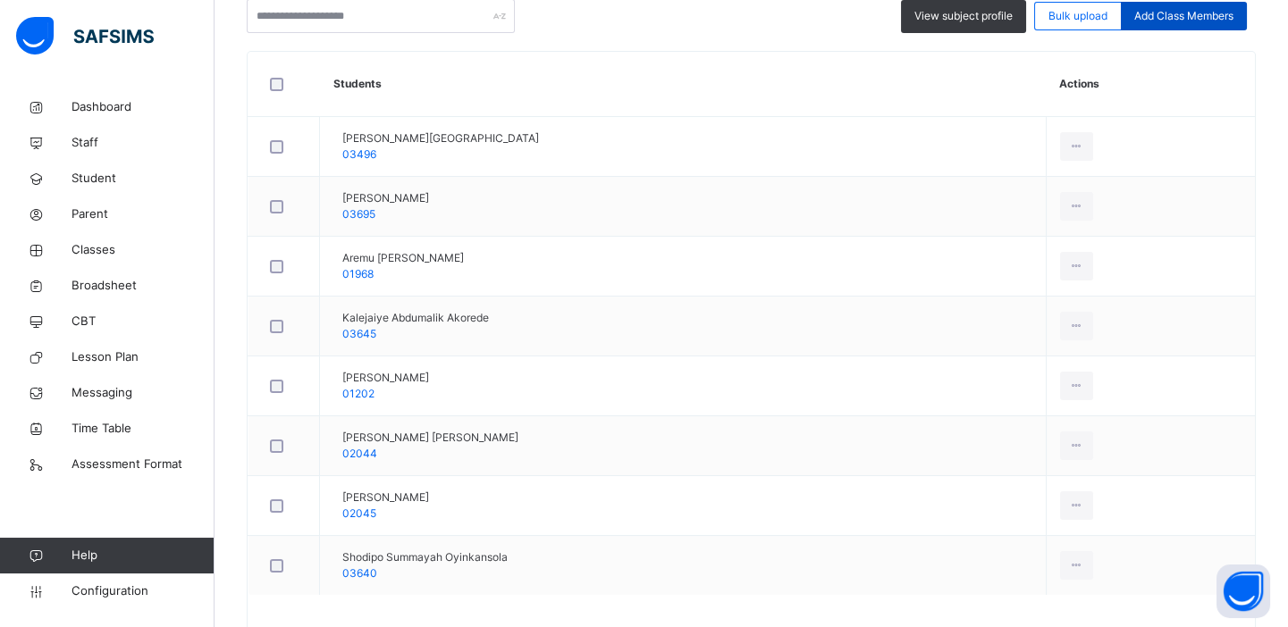
click at [1176, 8] on span "Add Class Members" at bounding box center [1183, 16] width 99 height 16
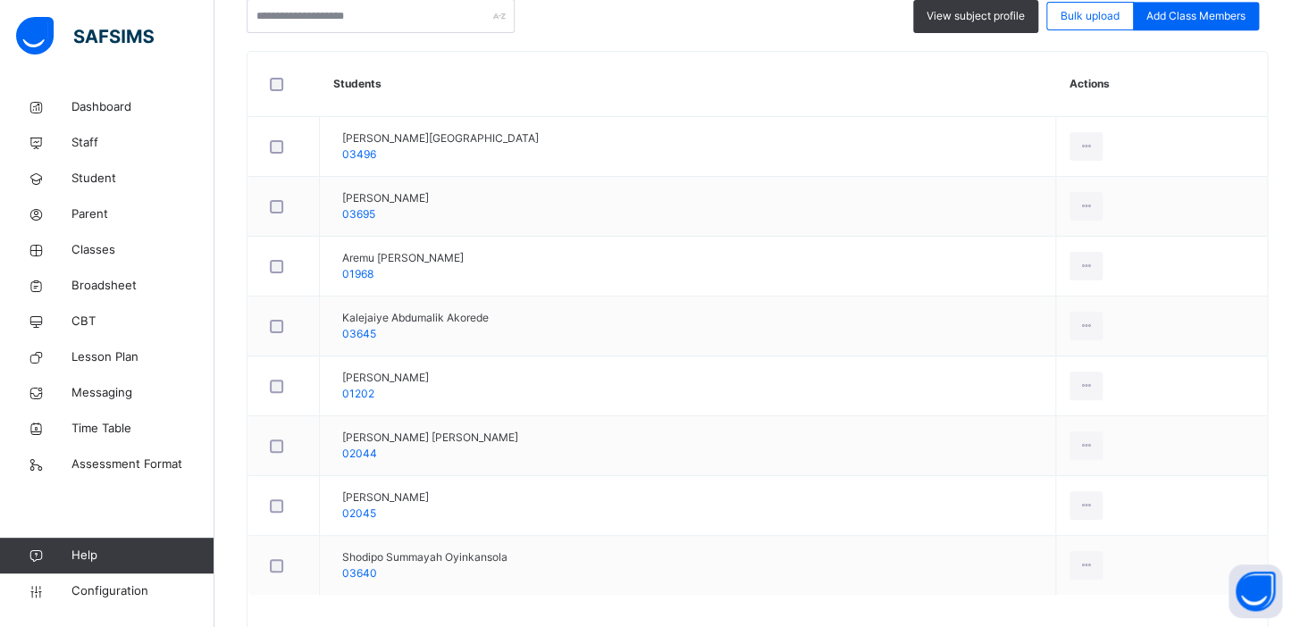
drag, startPoint x: 652, startPoint y: 208, endPoint x: 434, endPoint y: 223, distance: 218.5
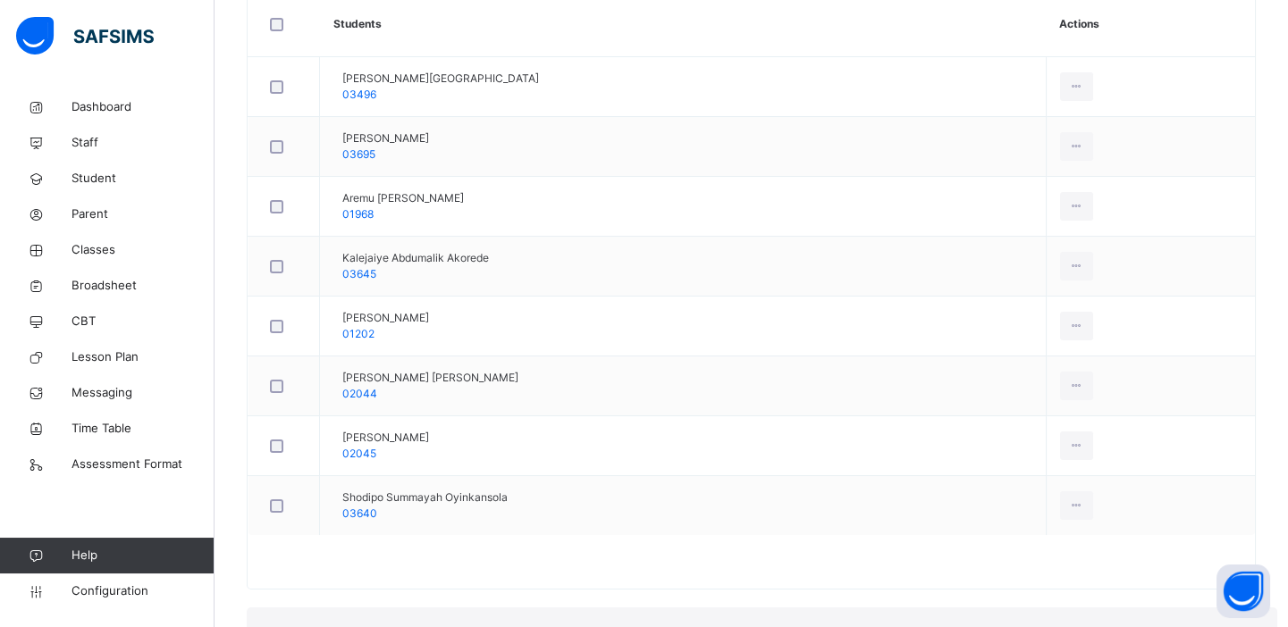
scroll to position [530, 0]
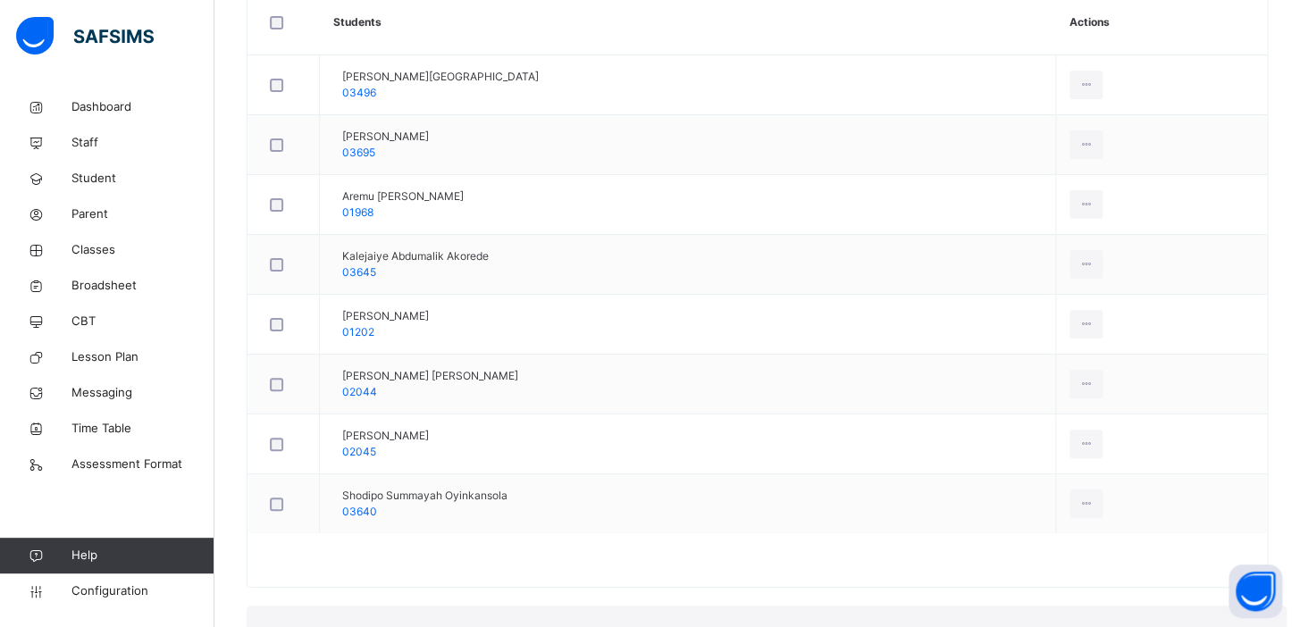
drag, startPoint x: 642, startPoint y: 215, endPoint x: 496, endPoint y: 212, distance: 145.7
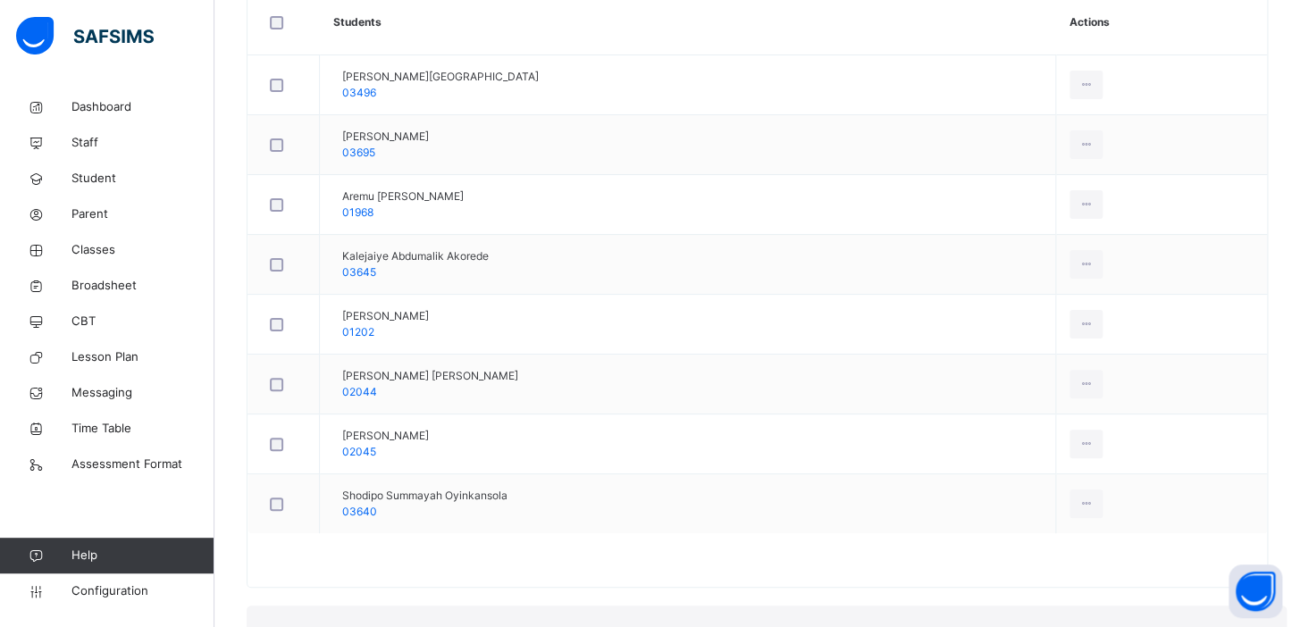
drag, startPoint x: 618, startPoint y: 208, endPoint x: 487, endPoint y: 196, distance: 132.0
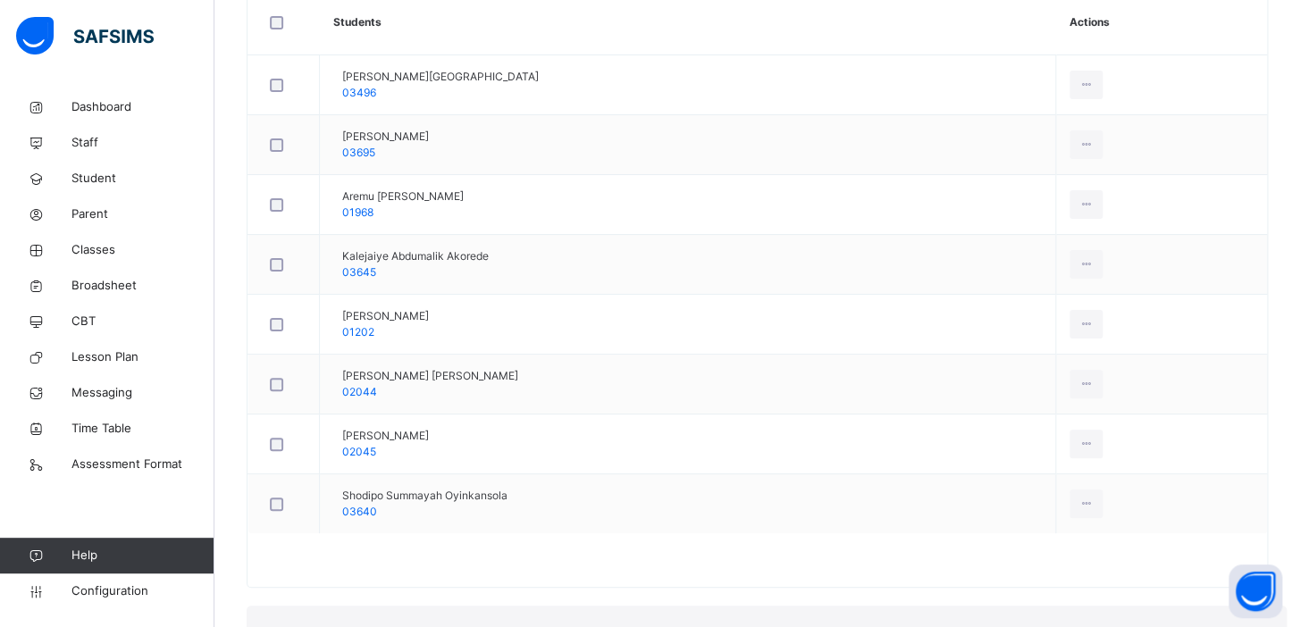
drag, startPoint x: 634, startPoint y: 209, endPoint x: 483, endPoint y: 217, distance: 151.2
type input "*"
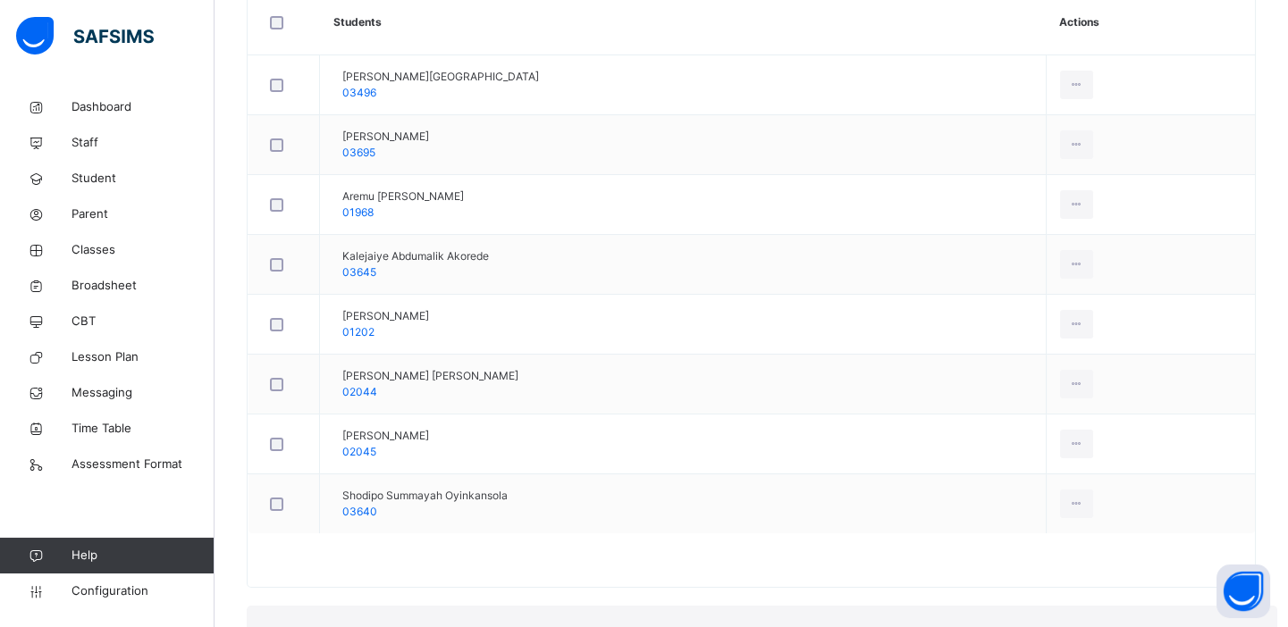
scroll to position [170, 0]
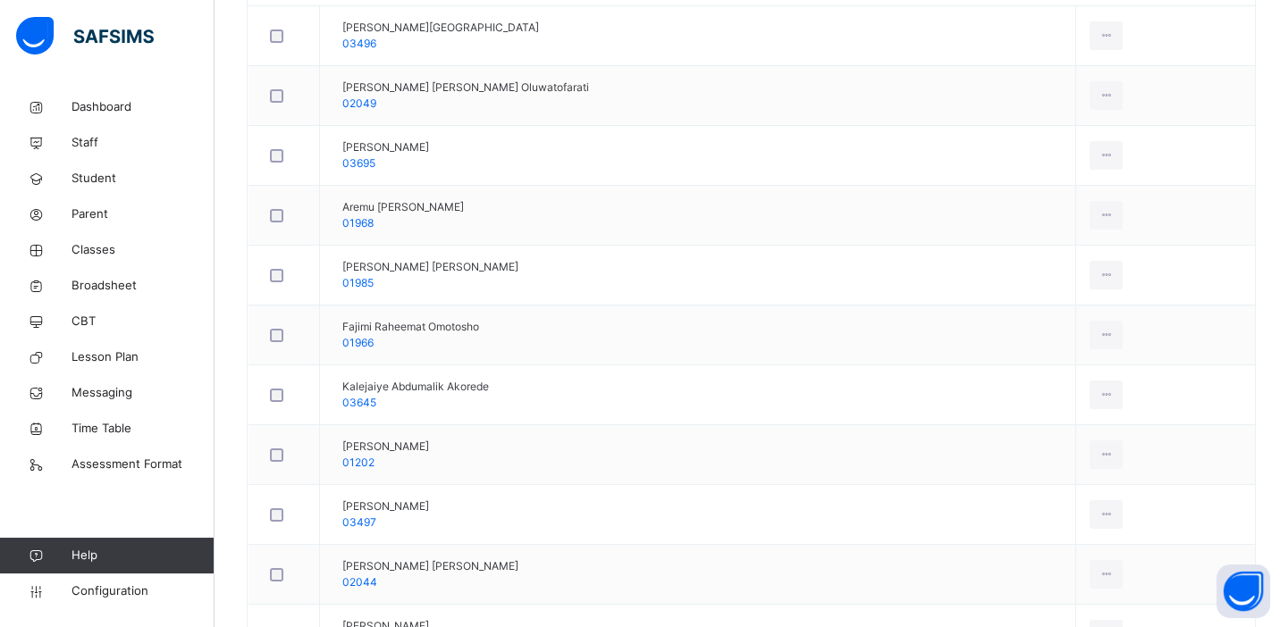
scroll to position [0, 0]
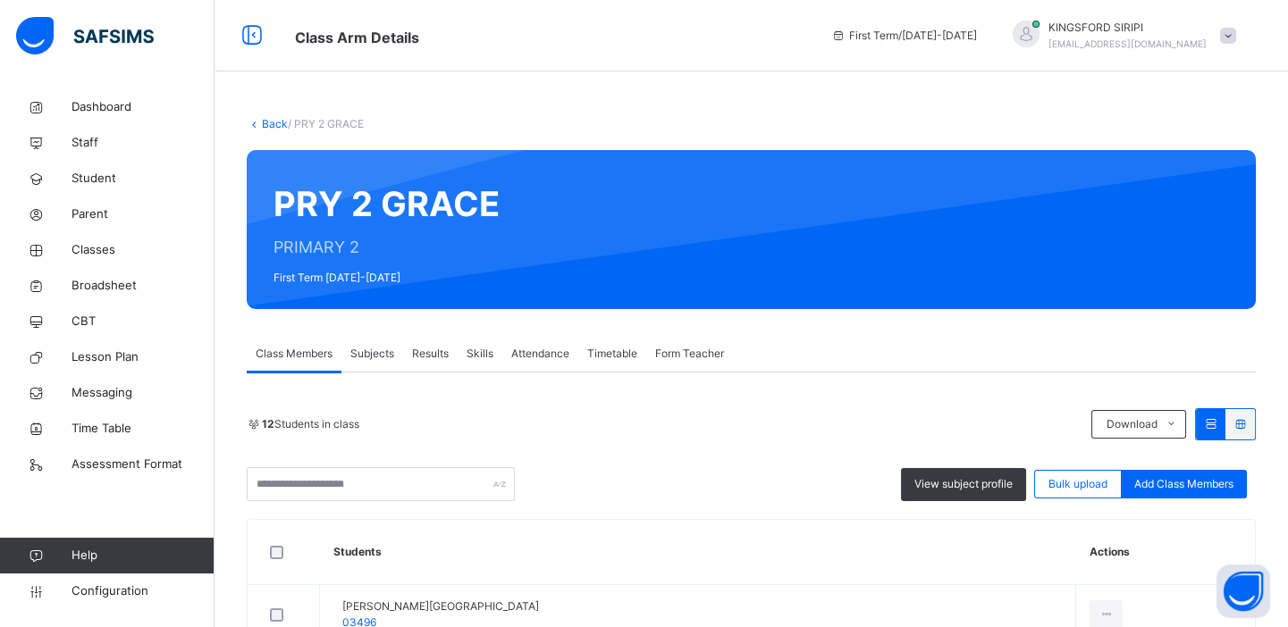
click at [276, 122] on link "Back" at bounding box center [275, 123] width 26 height 13
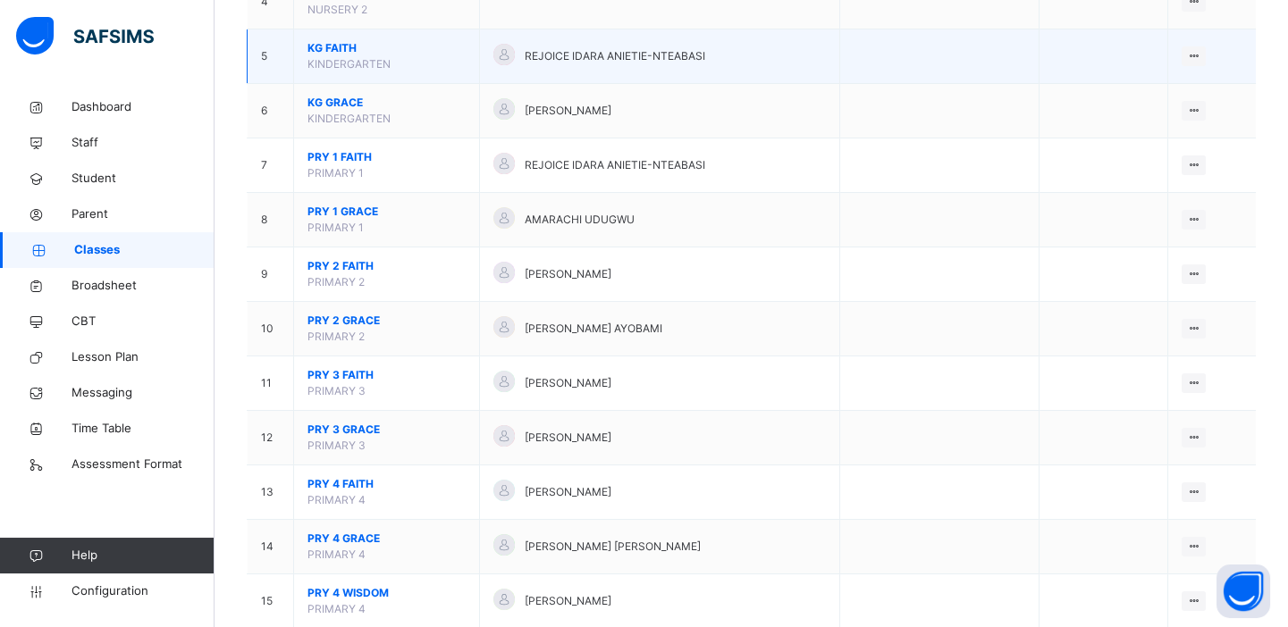
scroll to position [422, 0]
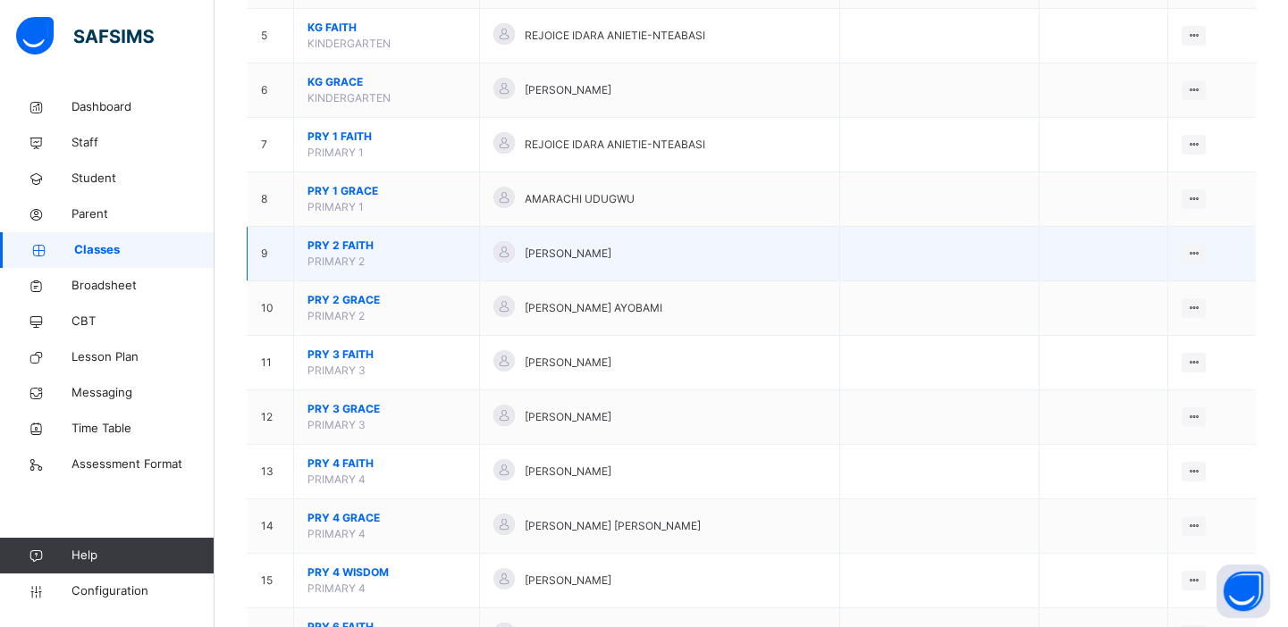
click at [340, 238] on span "PRY 2 FAITH" at bounding box center [386, 246] width 158 height 16
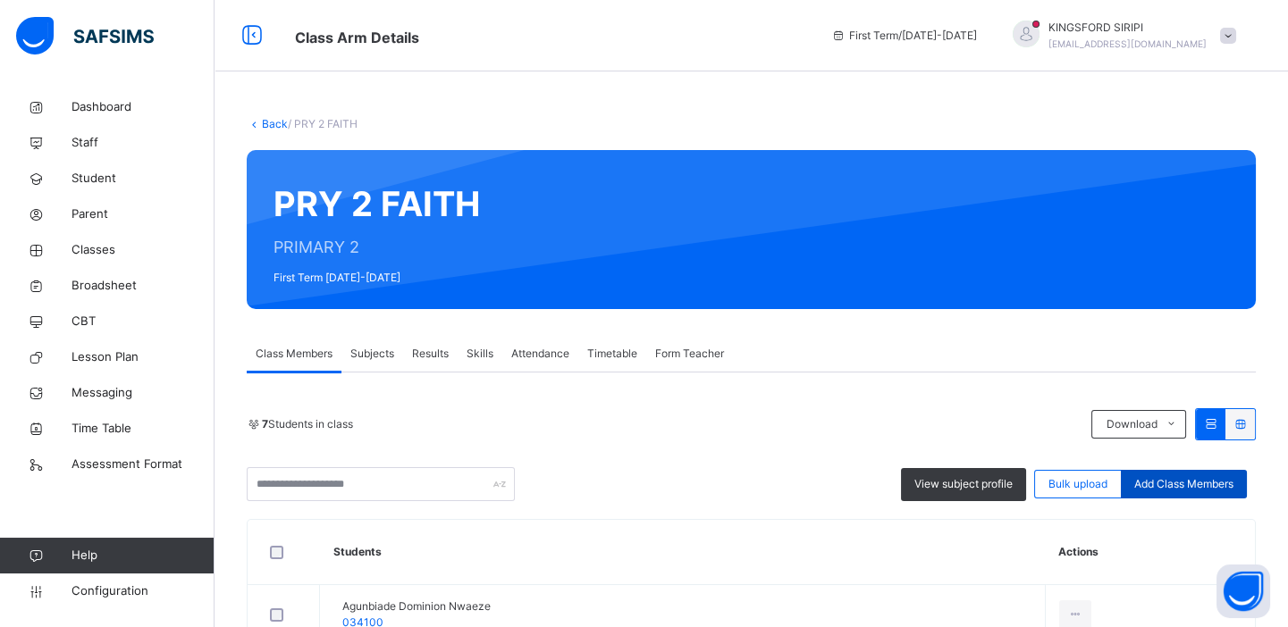
click at [1190, 483] on span "Add Class Members" at bounding box center [1183, 484] width 99 height 16
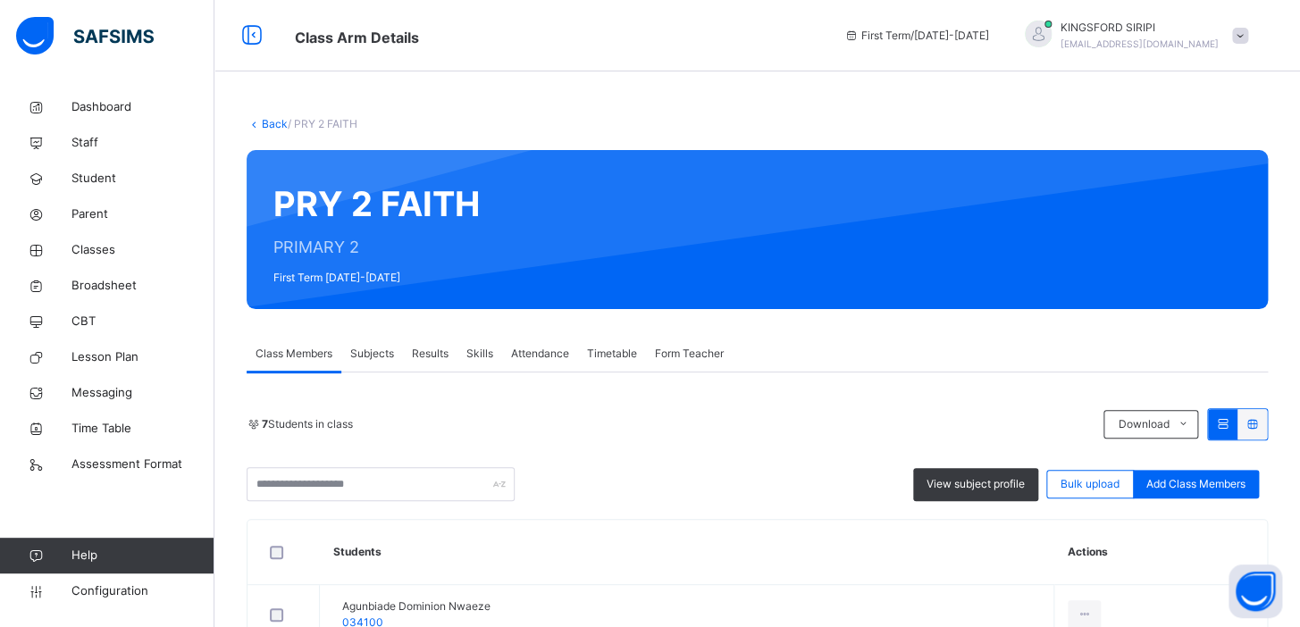
drag, startPoint x: 630, startPoint y: 215, endPoint x: 492, endPoint y: 214, distance: 137.6
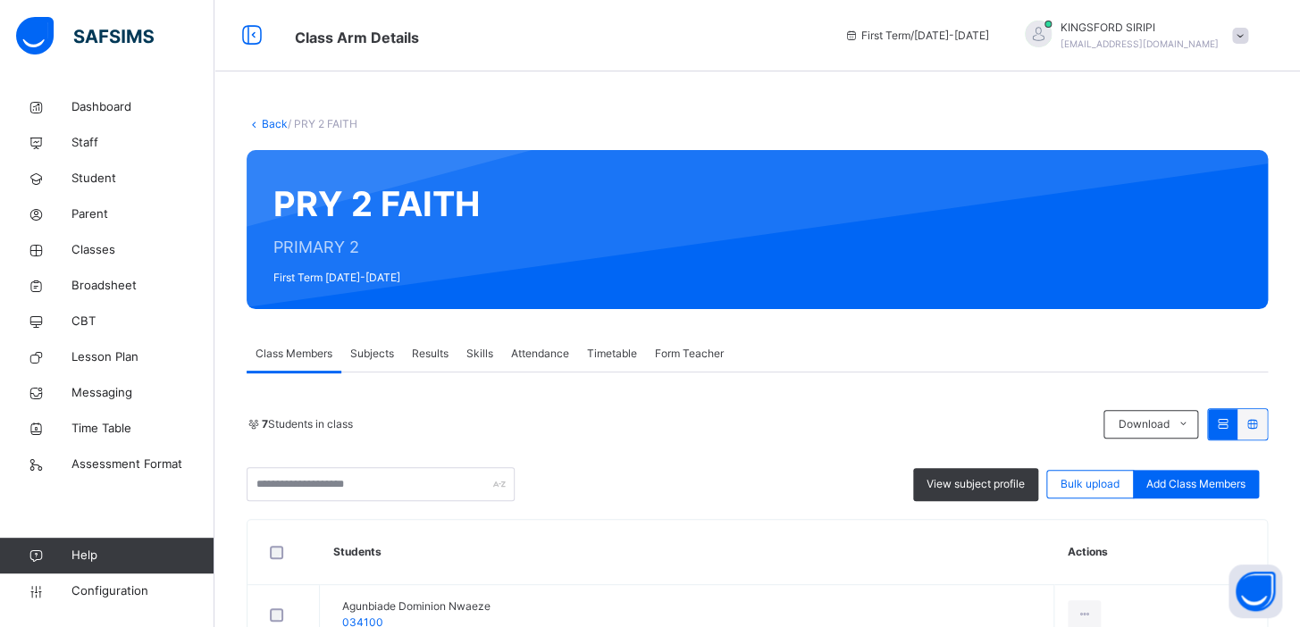
drag, startPoint x: 607, startPoint y: 215, endPoint x: 493, endPoint y: 206, distance: 113.9
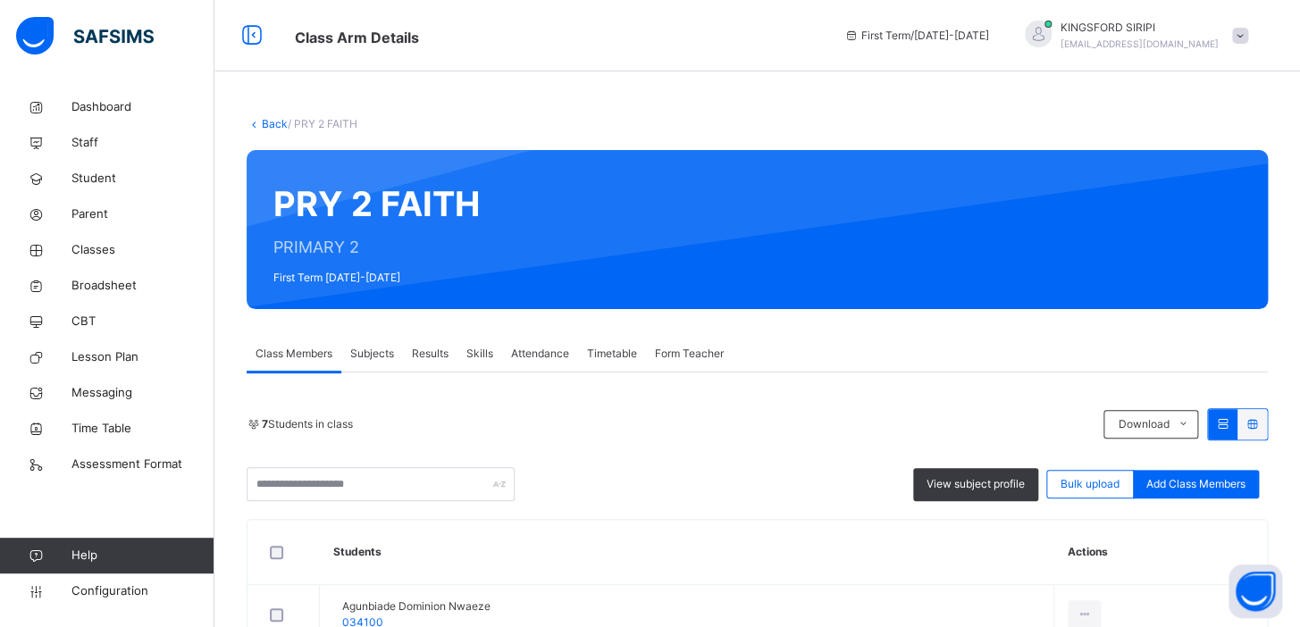
drag, startPoint x: 617, startPoint y: 207, endPoint x: 500, endPoint y: 209, distance: 116.2
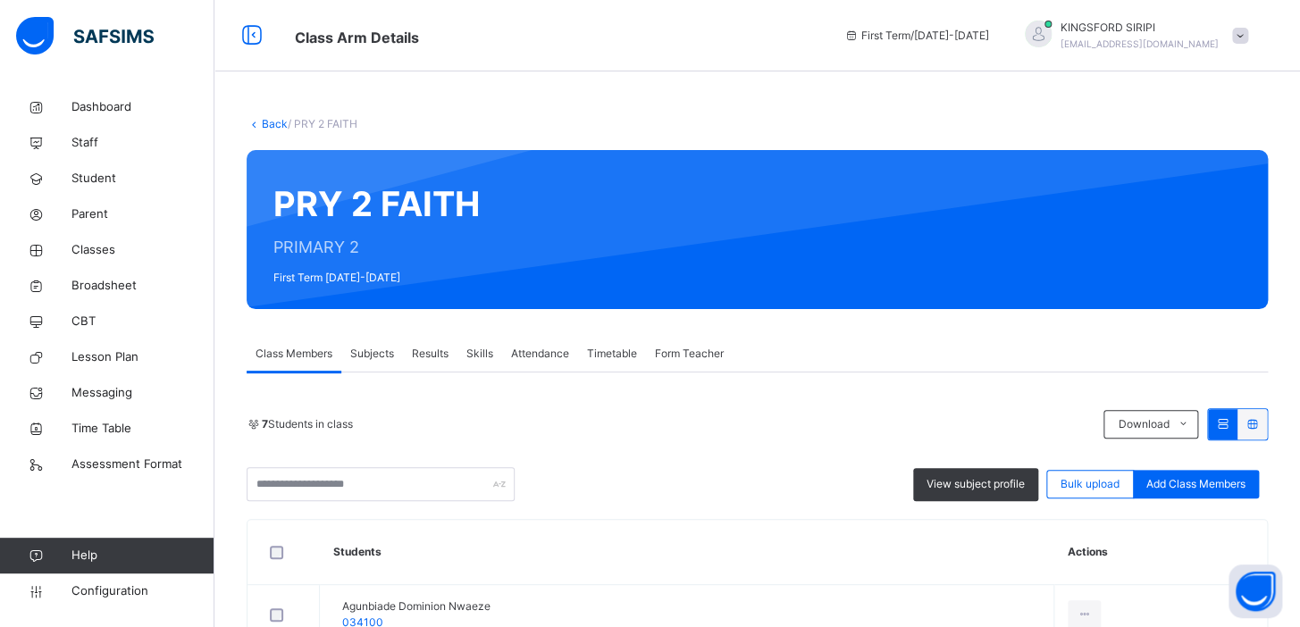
drag, startPoint x: 615, startPoint y: 222, endPoint x: 505, endPoint y: 213, distance: 110.3
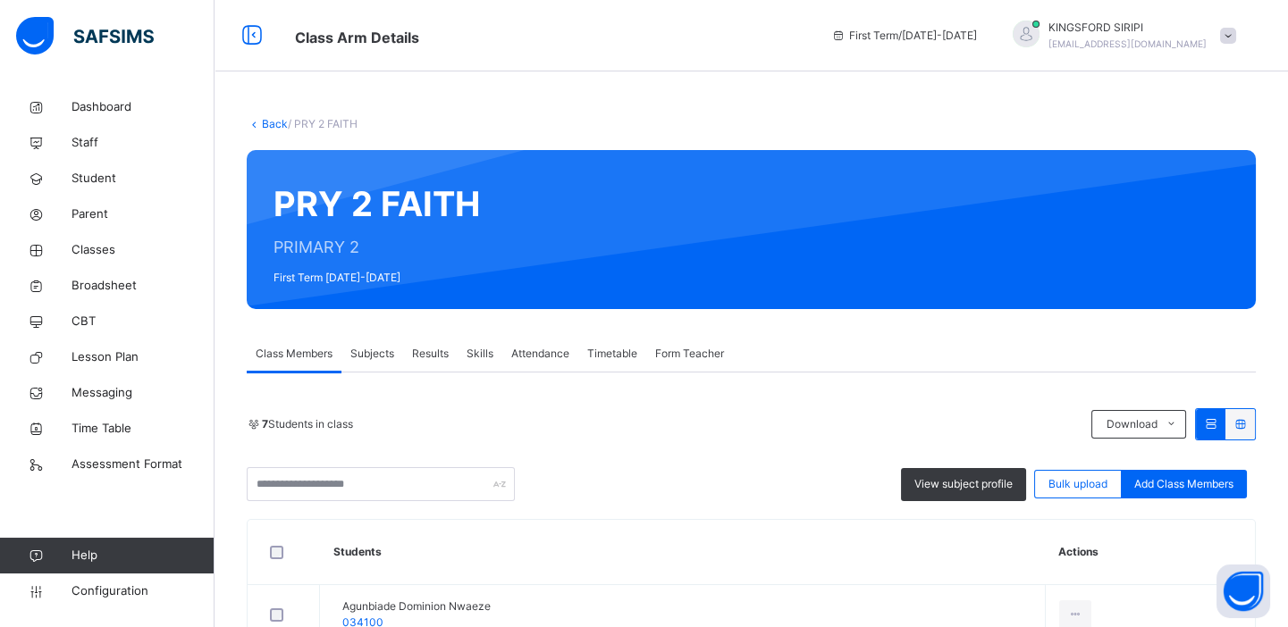
type input "**********"
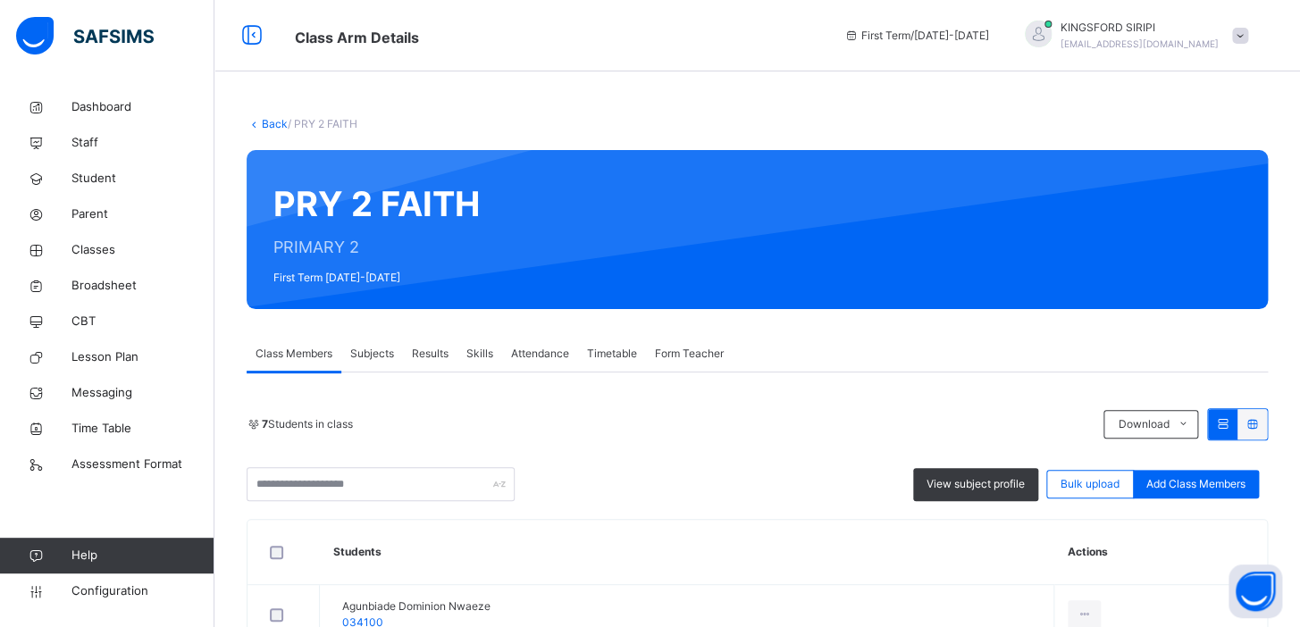
drag, startPoint x: 669, startPoint y: 207, endPoint x: 483, endPoint y: 209, distance: 185.9
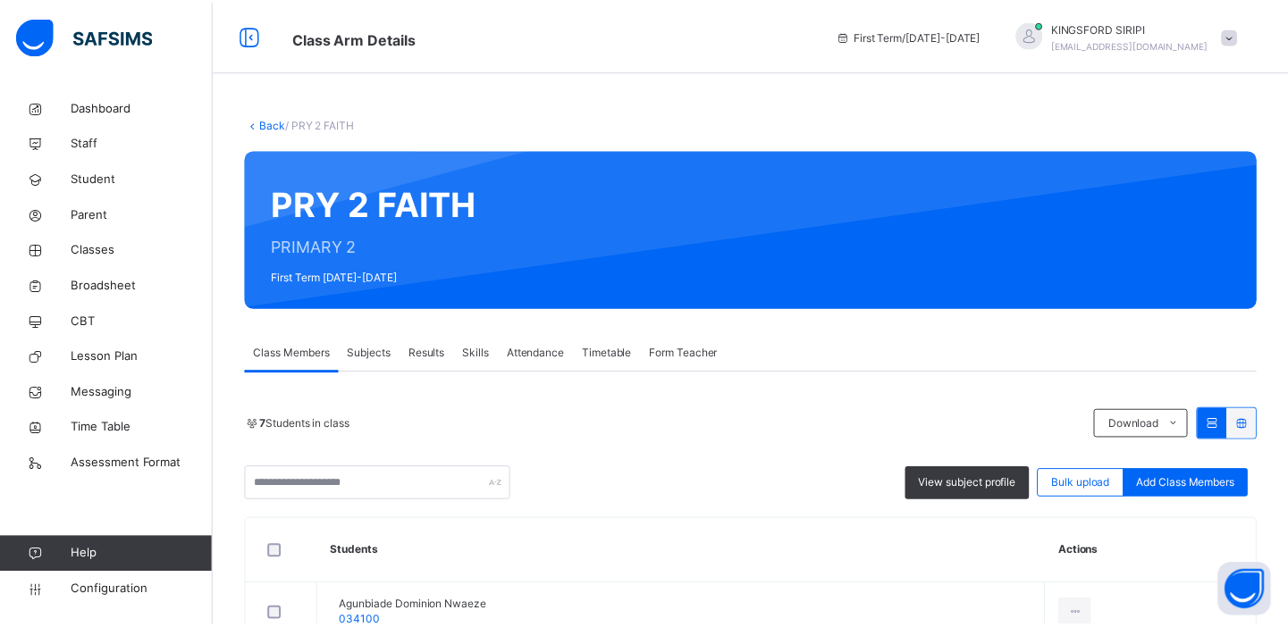
scroll to position [170, 0]
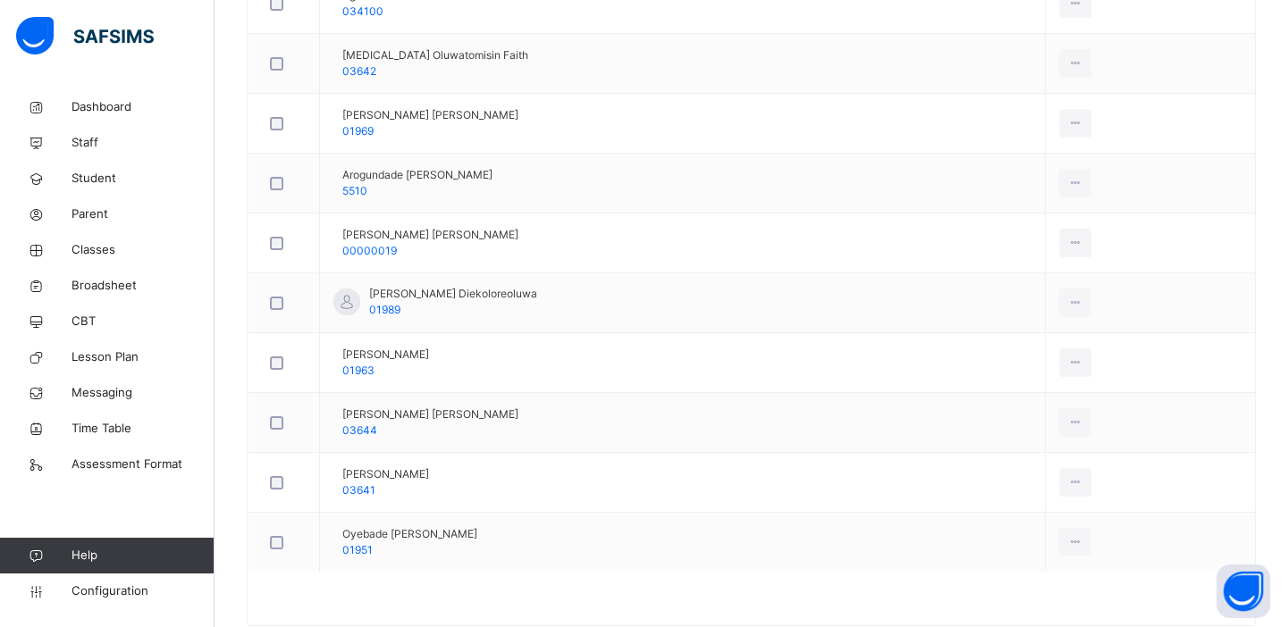
scroll to position [0, 0]
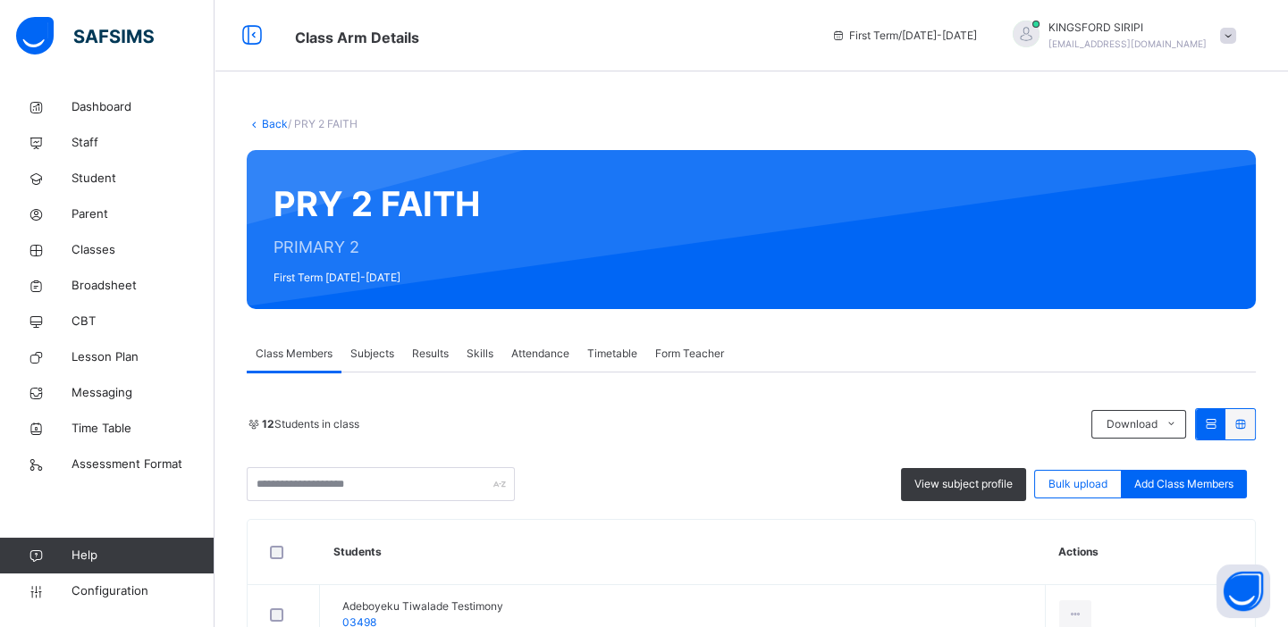
click at [283, 117] on link "Back" at bounding box center [275, 123] width 26 height 13
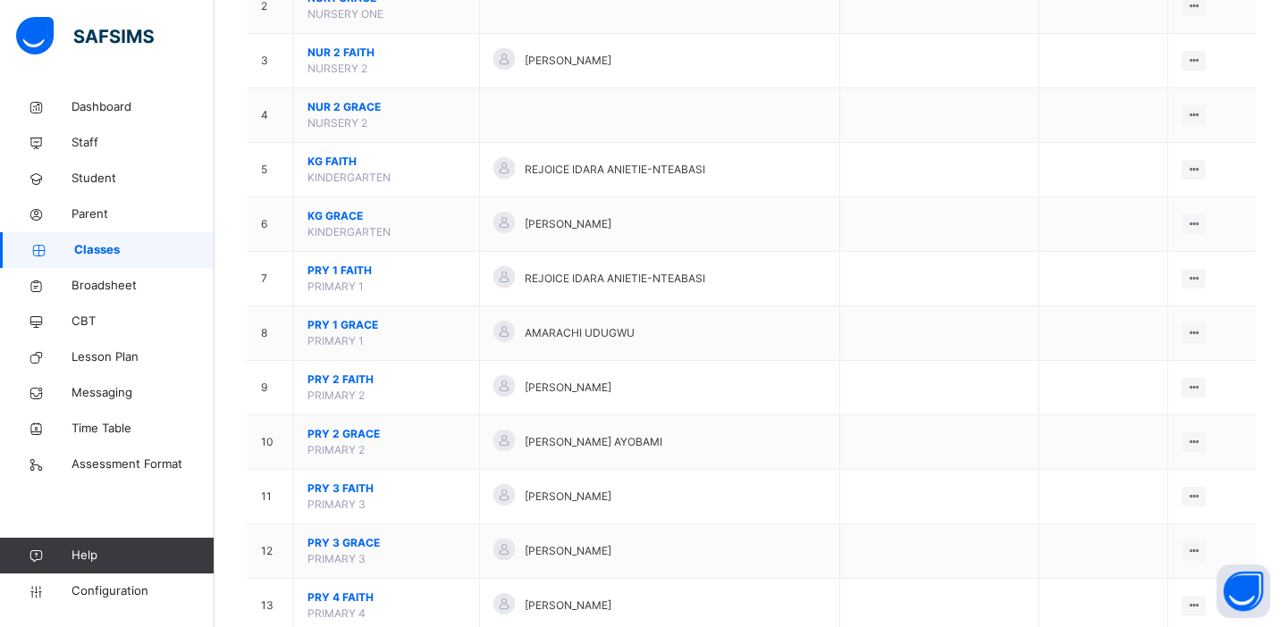
scroll to position [284, 0]
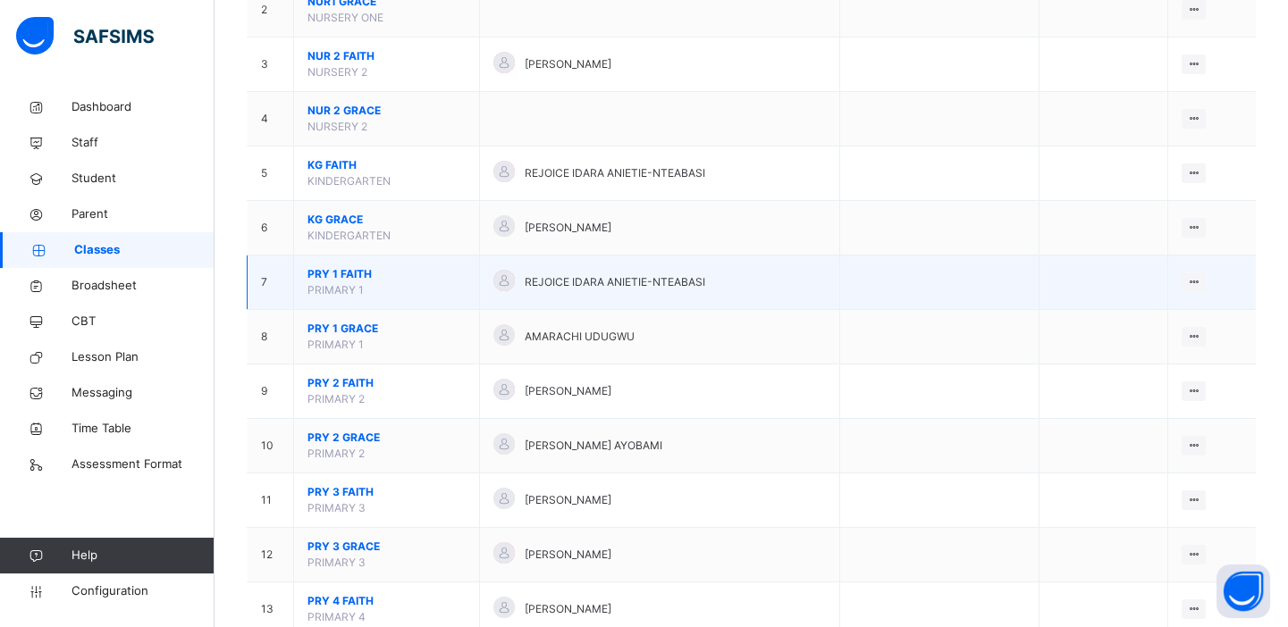
click at [340, 273] on span "PRY 1 FAITH" at bounding box center [386, 274] width 158 height 16
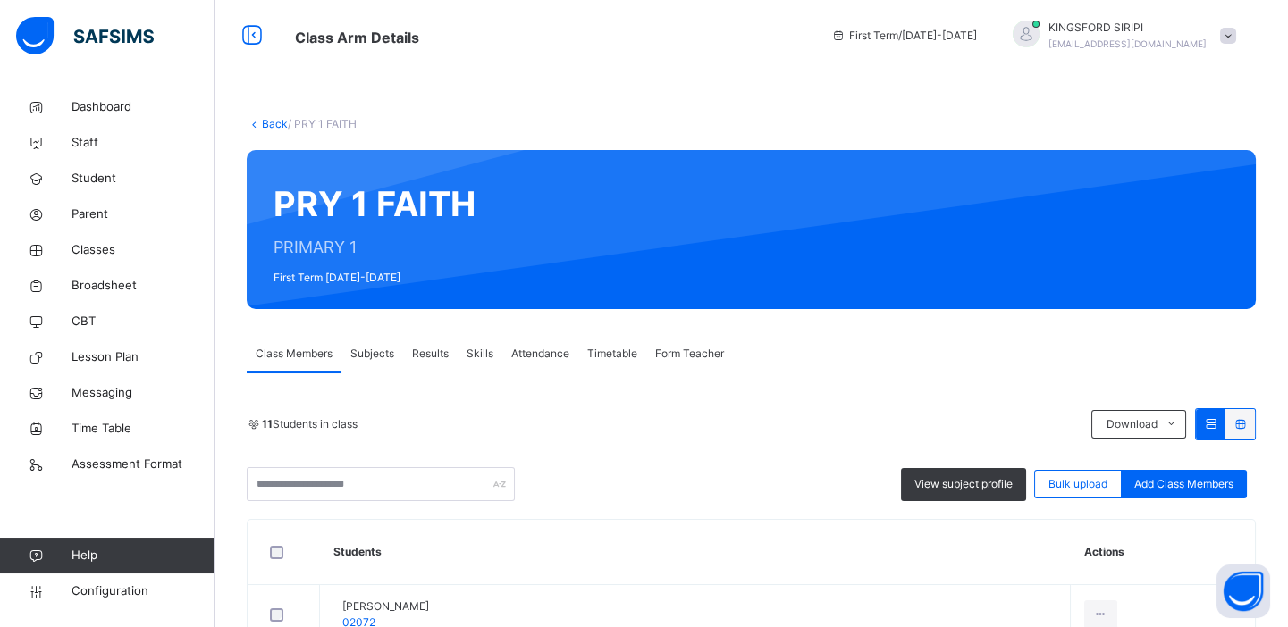
click at [674, 341] on div "Form Teacher" at bounding box center [689, 354] width 87 height 36
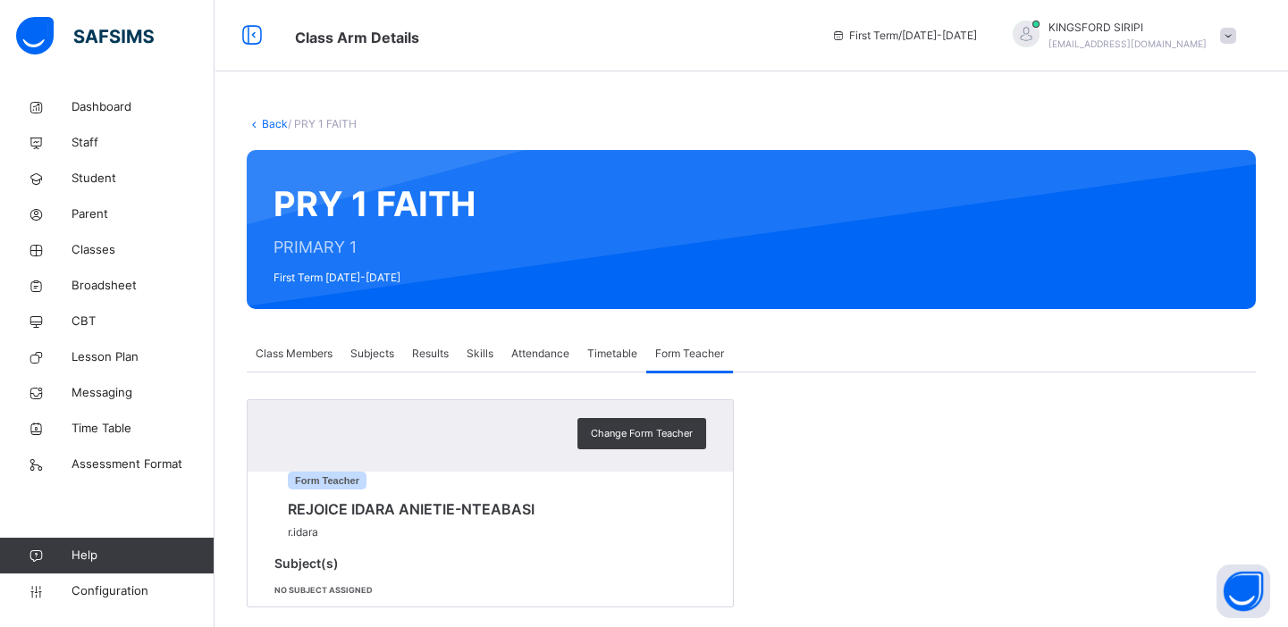
click at [277, 127] on link "Back" at bounding box center [275, 123] width 26 height 13
